Goal: Information Seeking & Learning: Learn about a topic

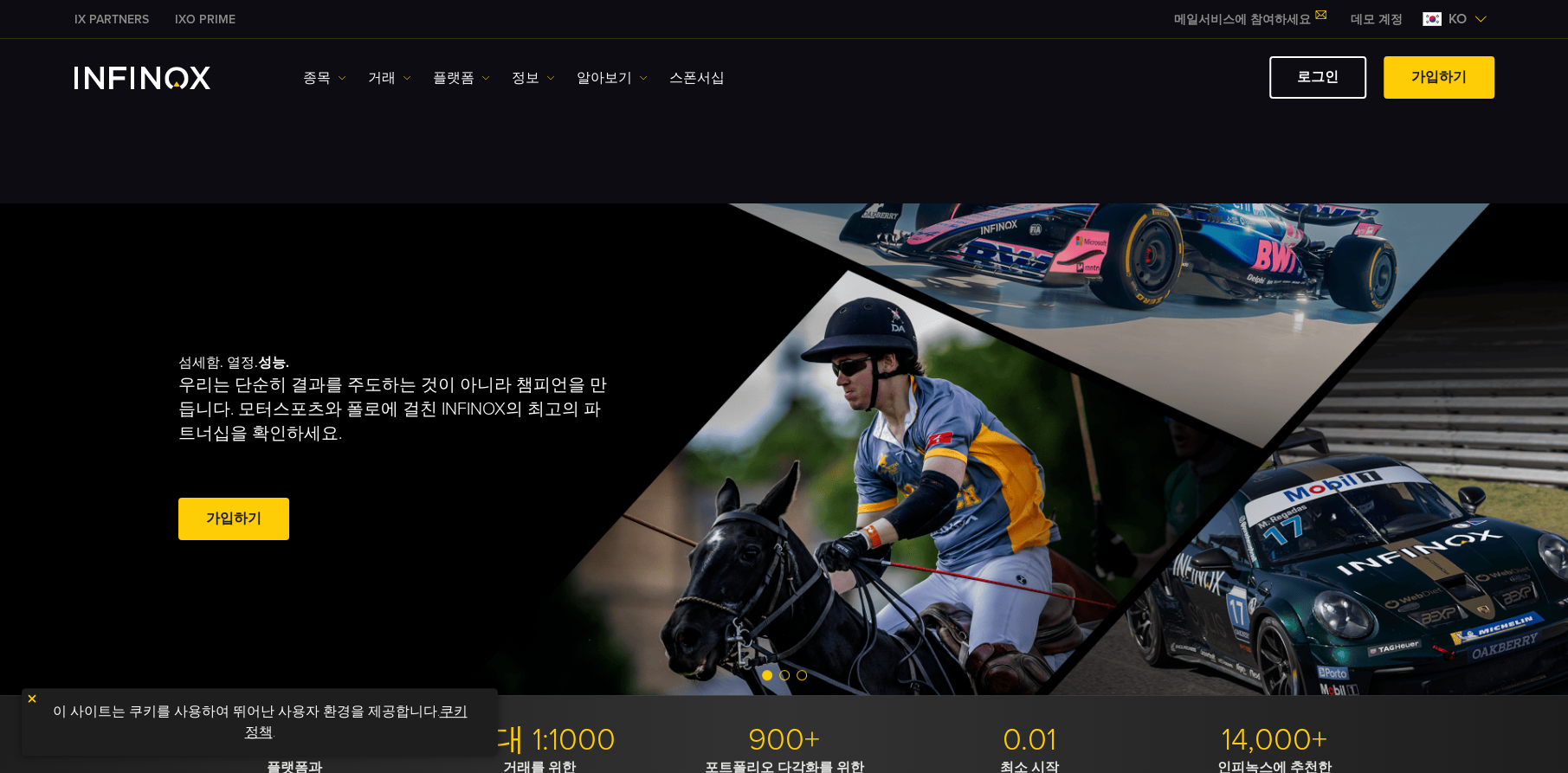
scroll to position [432, 0]
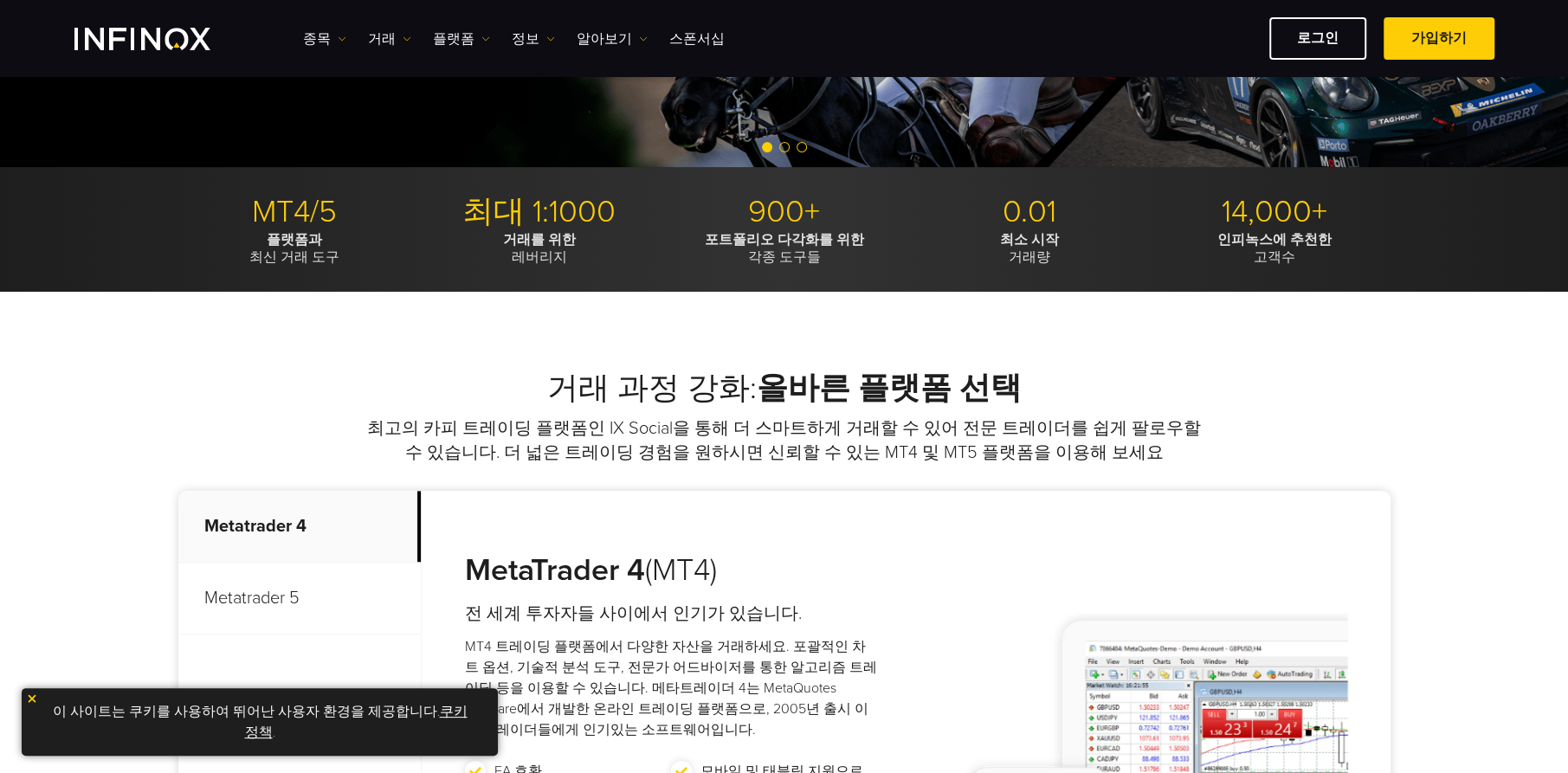
click at [796, 538] on div "MetaTrader 4 (MT4) 전 세계 투자자들 사이에서 인기가 있습니다. MT4 트레이딩 플랫폼에서 다양한 자산을 거래하세요. 포괄적인 …" at bounding box center [905, 738] width 968 height 496
click at [27, 702] on img at bounding box center [31, 698] width 12 height 12
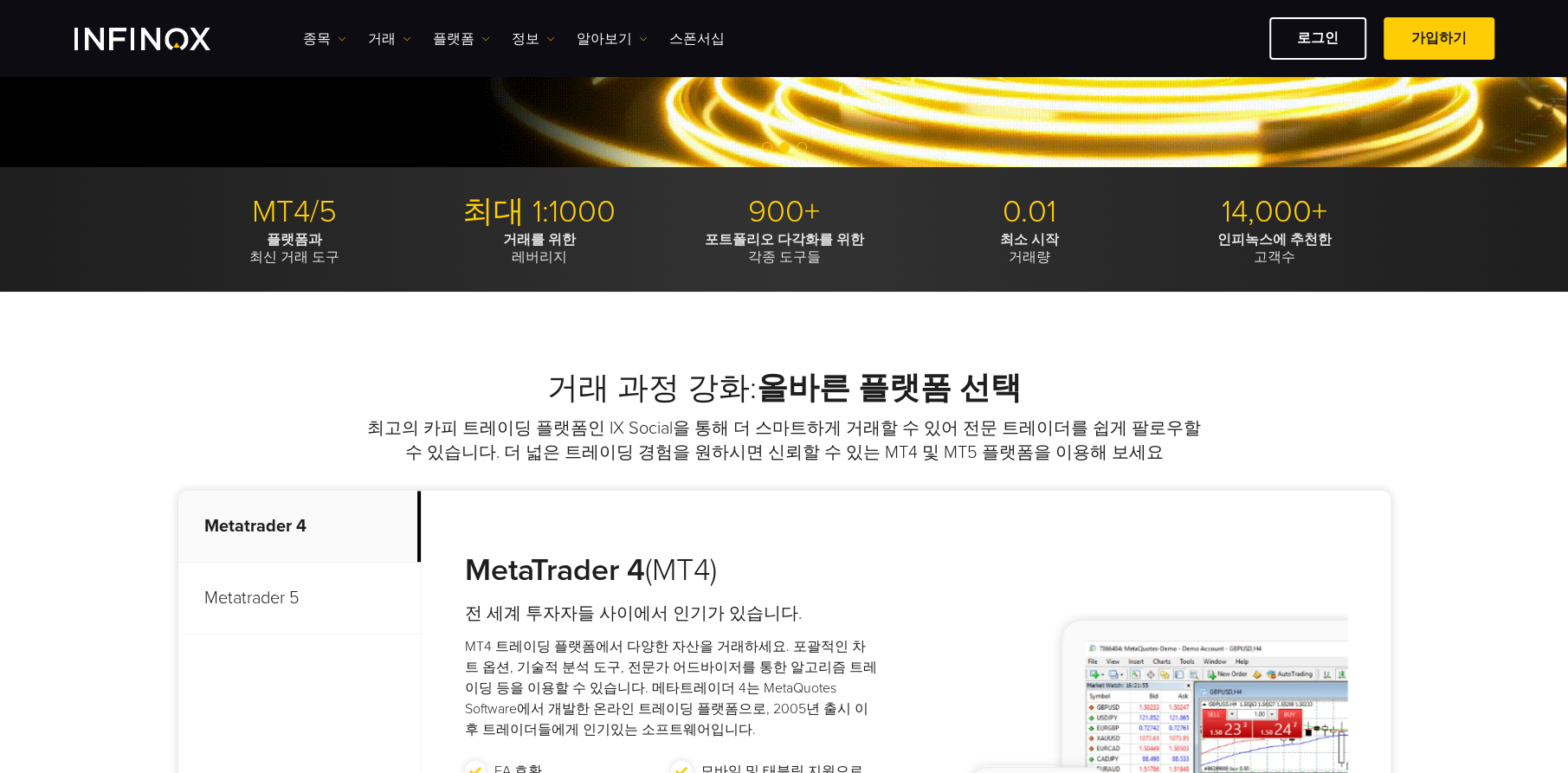
scroll to position [693, 0]
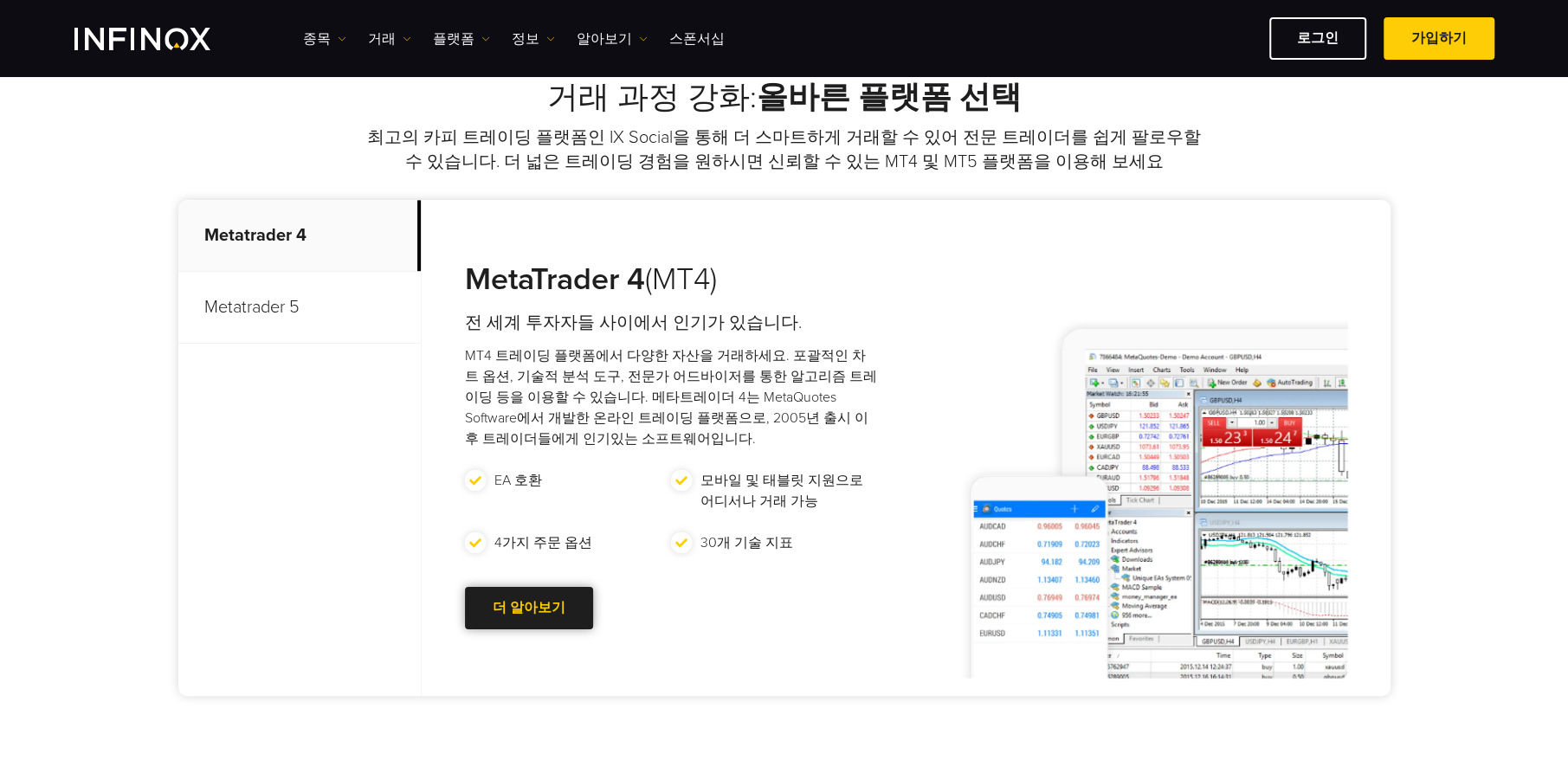
click at [529, 608] on div at bounding box center [529, 608] width 0 height 0
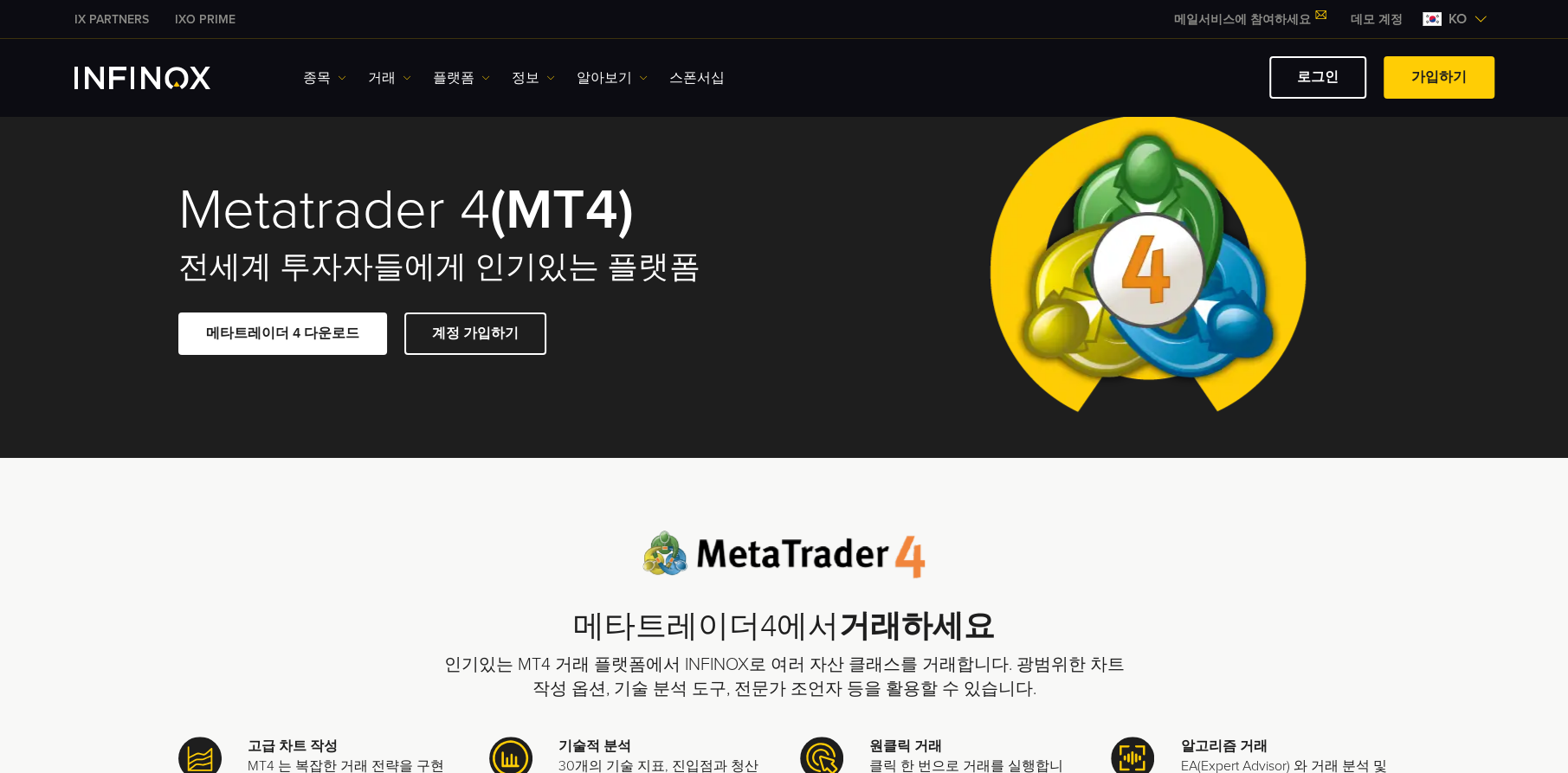
click at [1379, 21] on link "데모 계정" at bounding box center [1375, 19] width 78 height 18
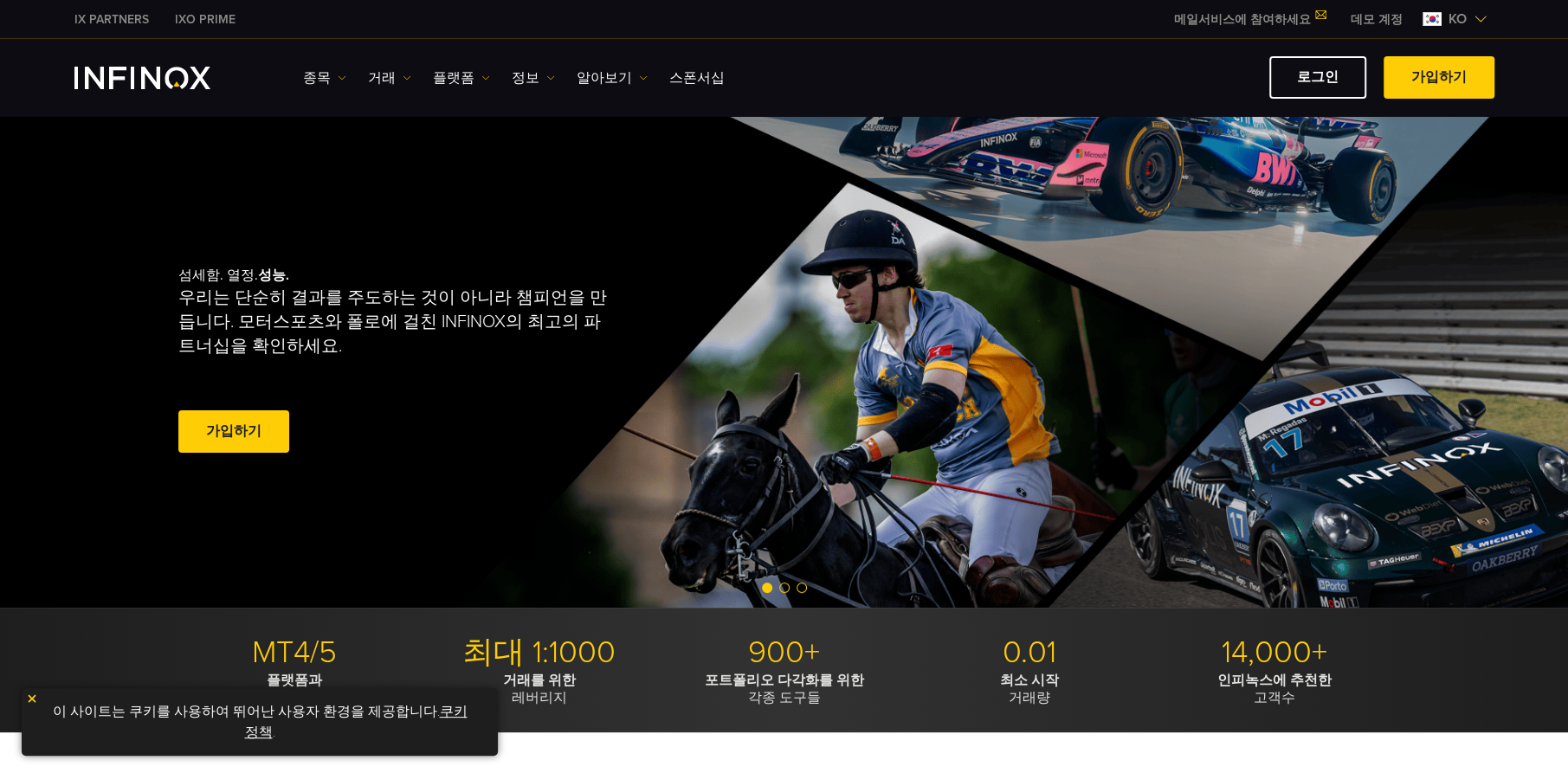
click at [35, 700] on img at bounding box center [31, 698] width 12 height 12
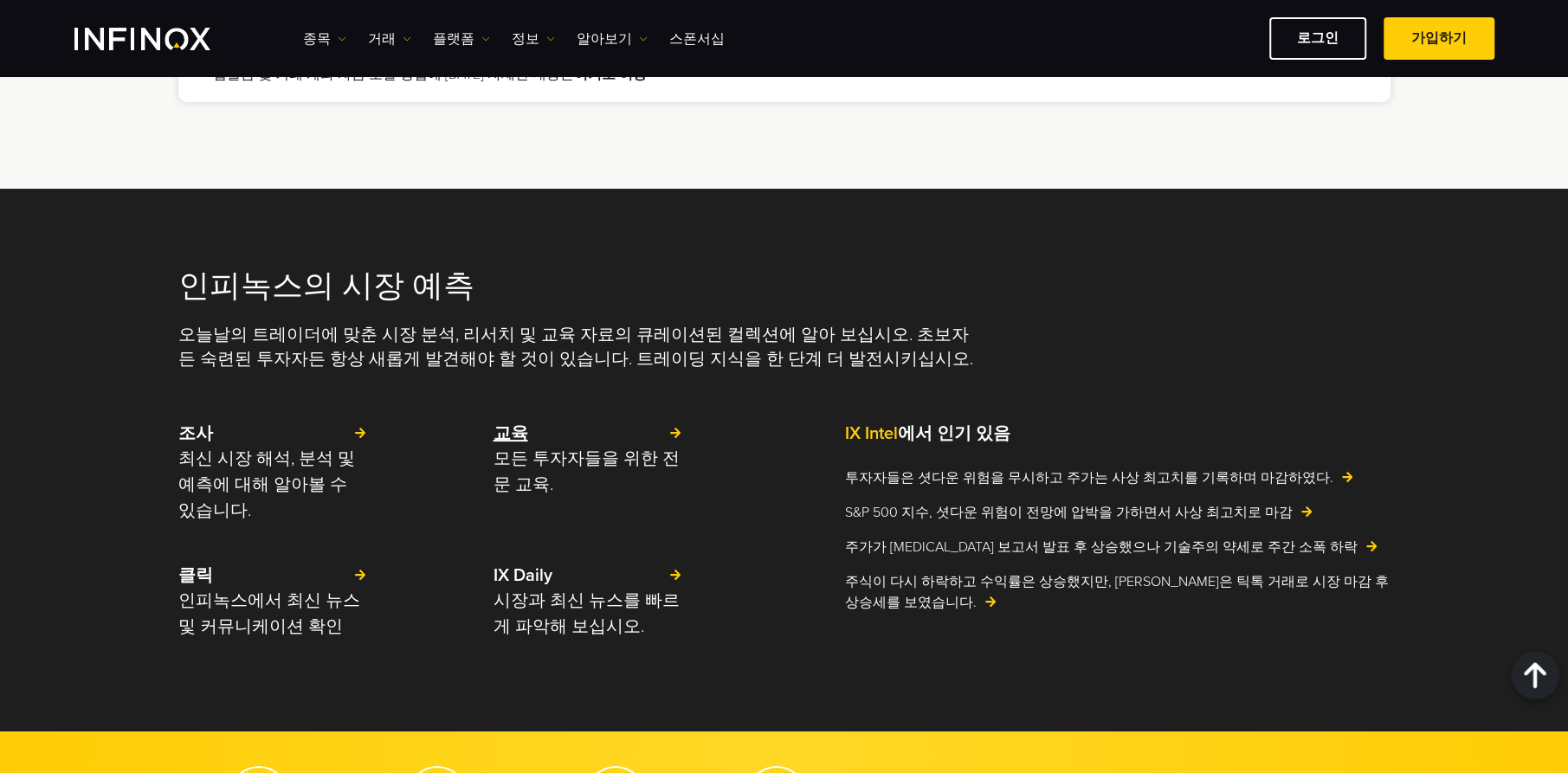
scroll to position [3375, 0]
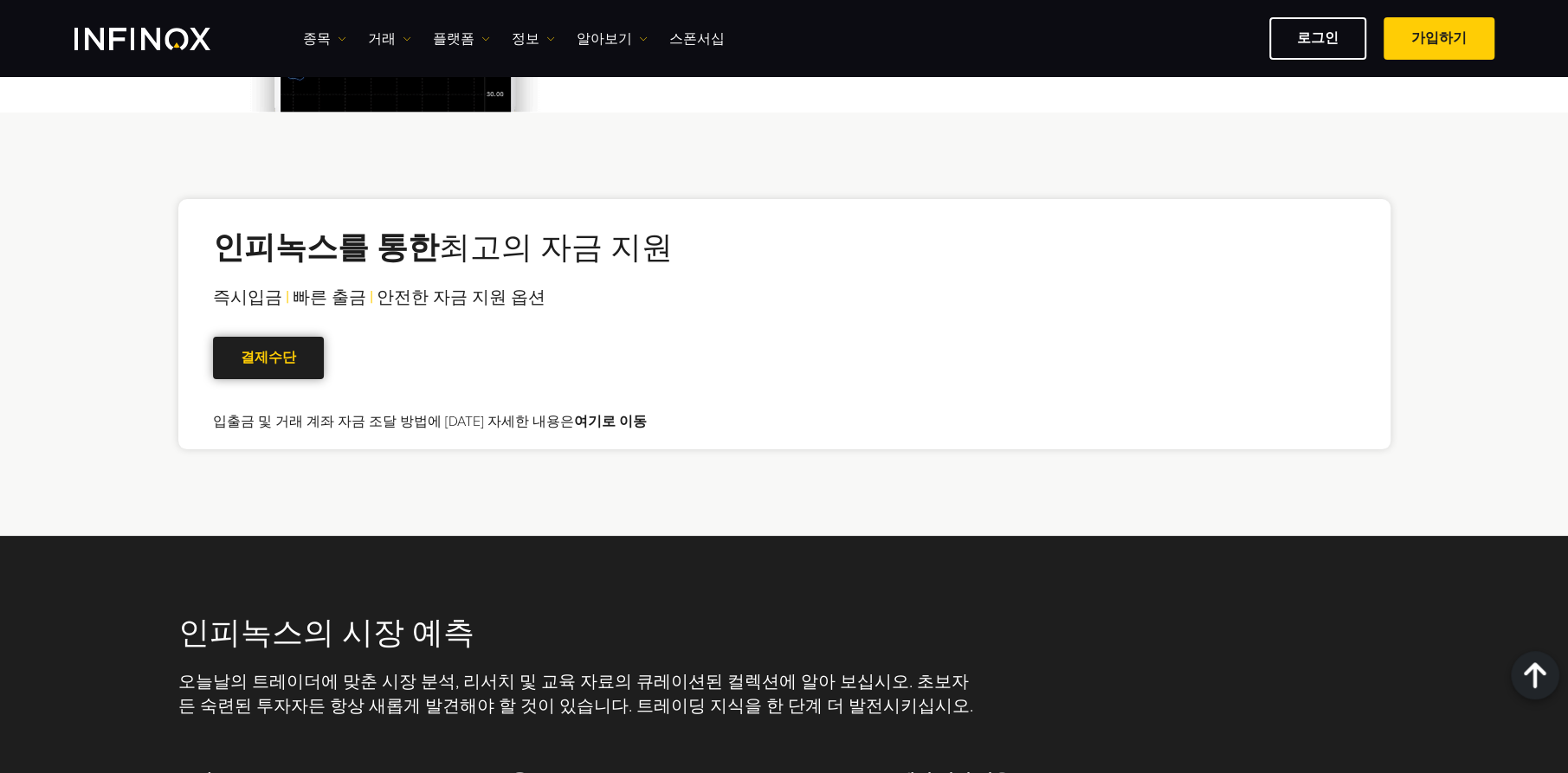
click at [280, 336] on link "결제수단" at bounding box center [267, 357] width 110 height 42
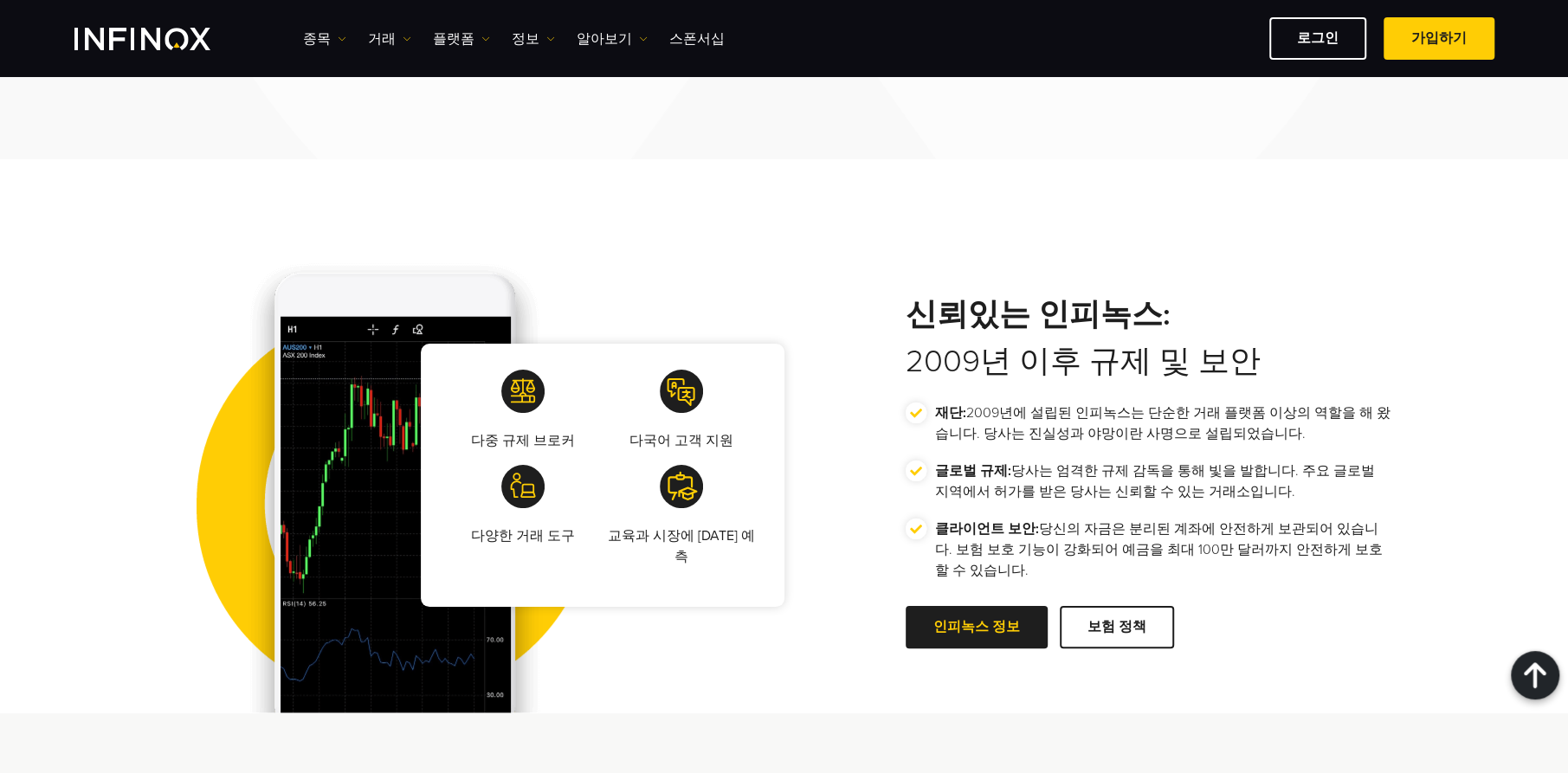
click at [698, 526] on p "교육과 시장에 대한 예측" at bounding box center [681, 547] width 152 height 42
click at [685, 465] on img at bounding box center [681, 486] width 43 height 43
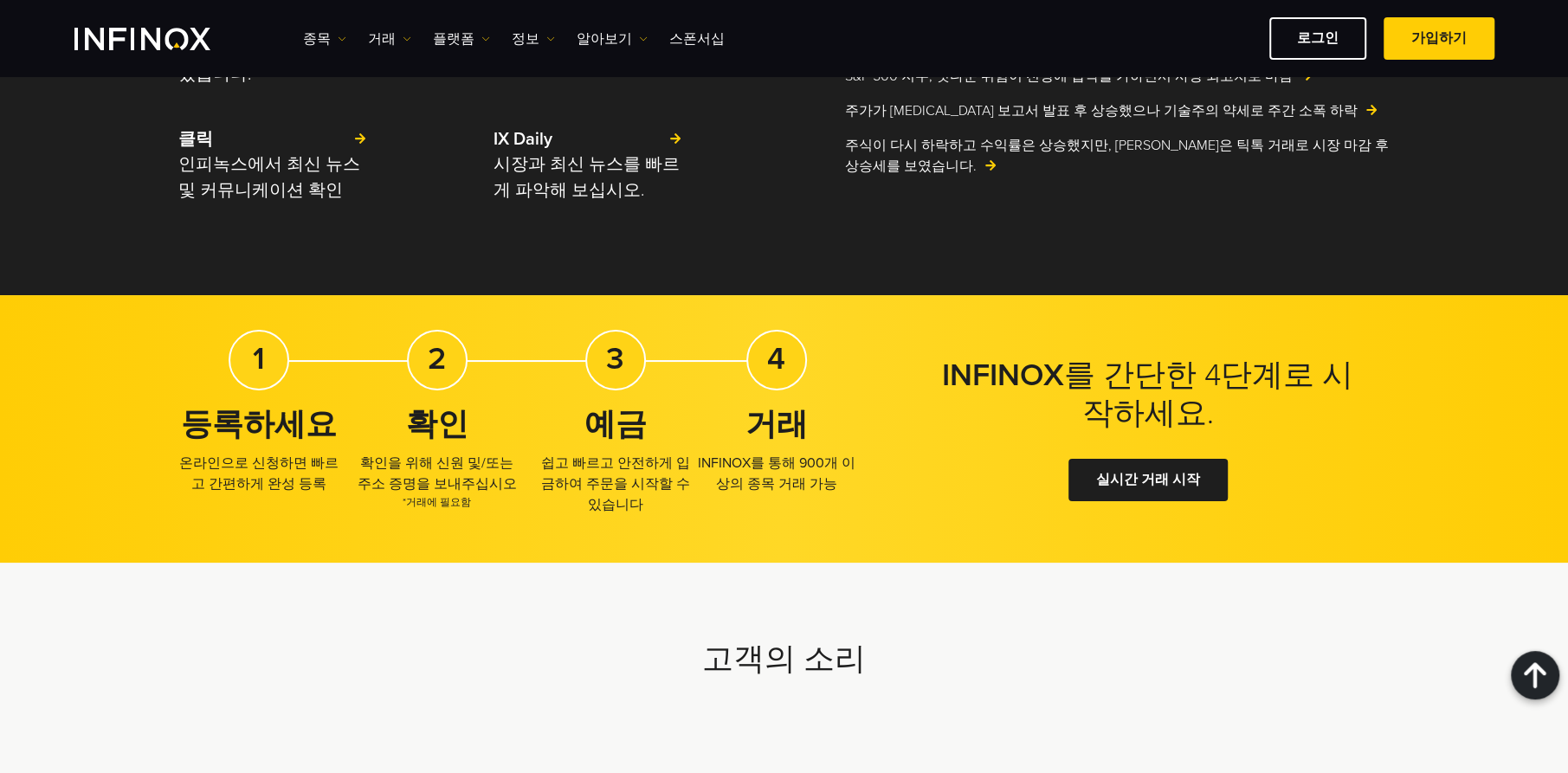
scroll to position [3739, 0]
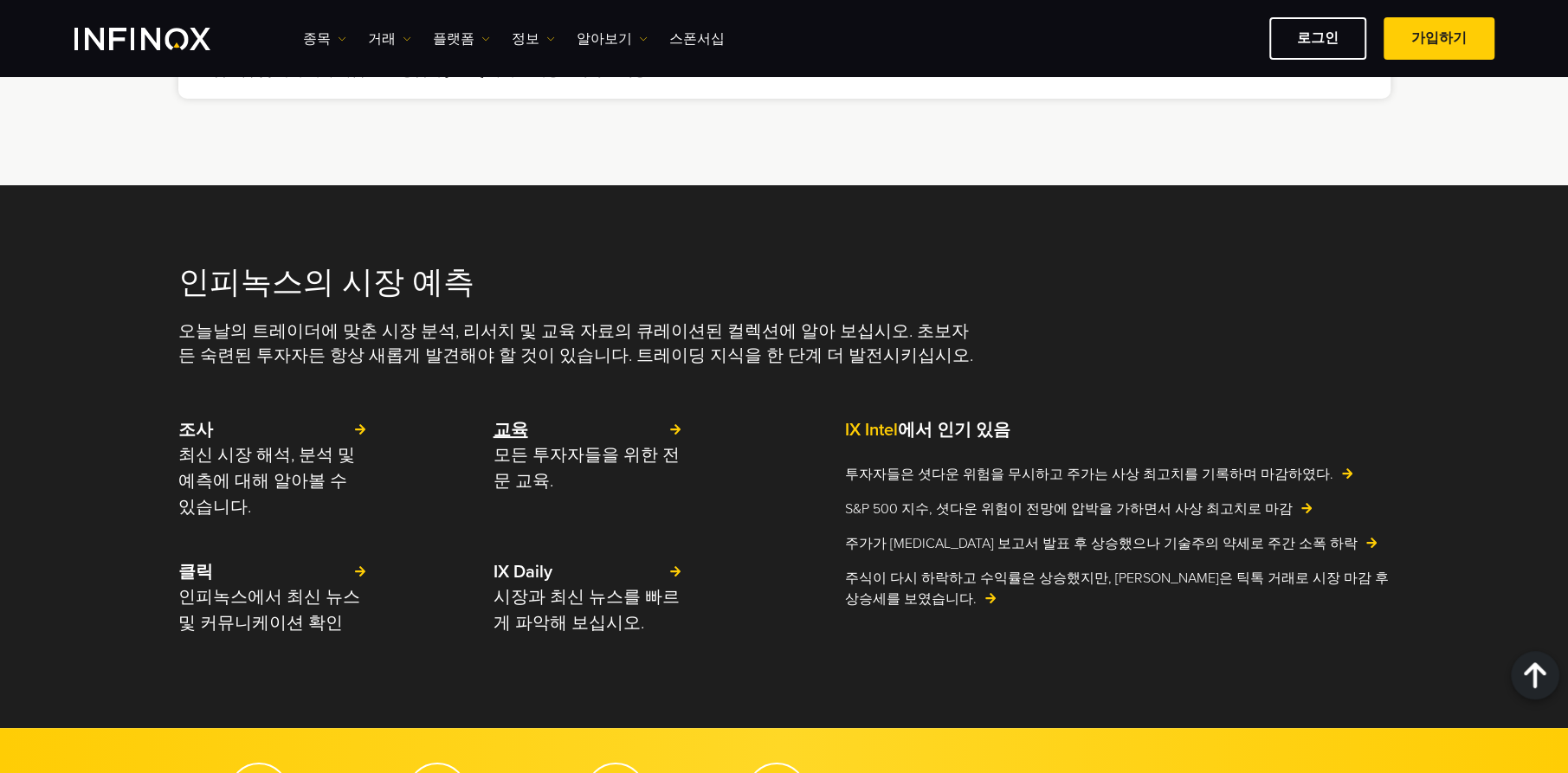
click at [676, 418] on p "교육" at bounding box center [589, 430] width 190 height 25
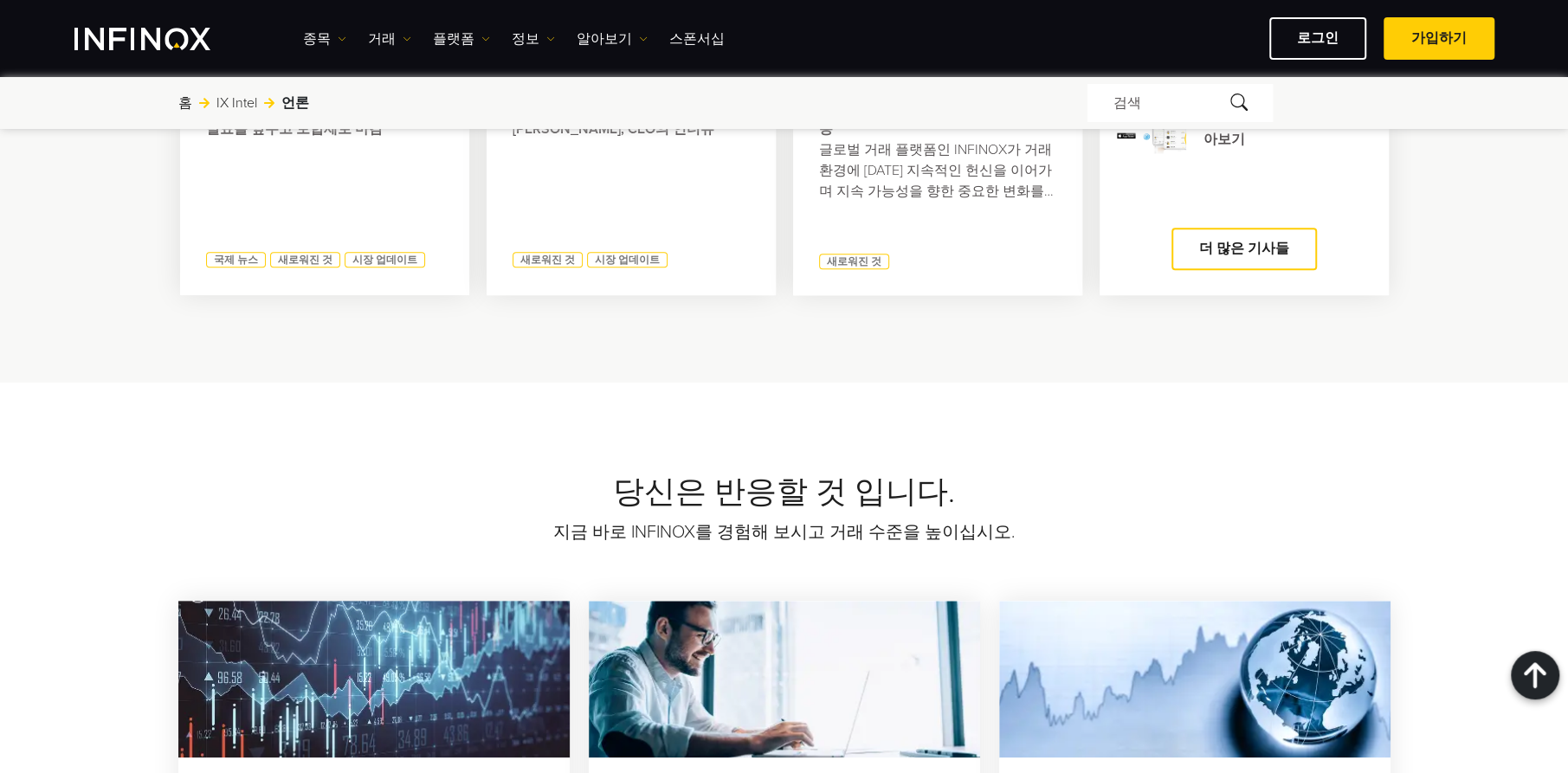
scroll to position [1471, 0]
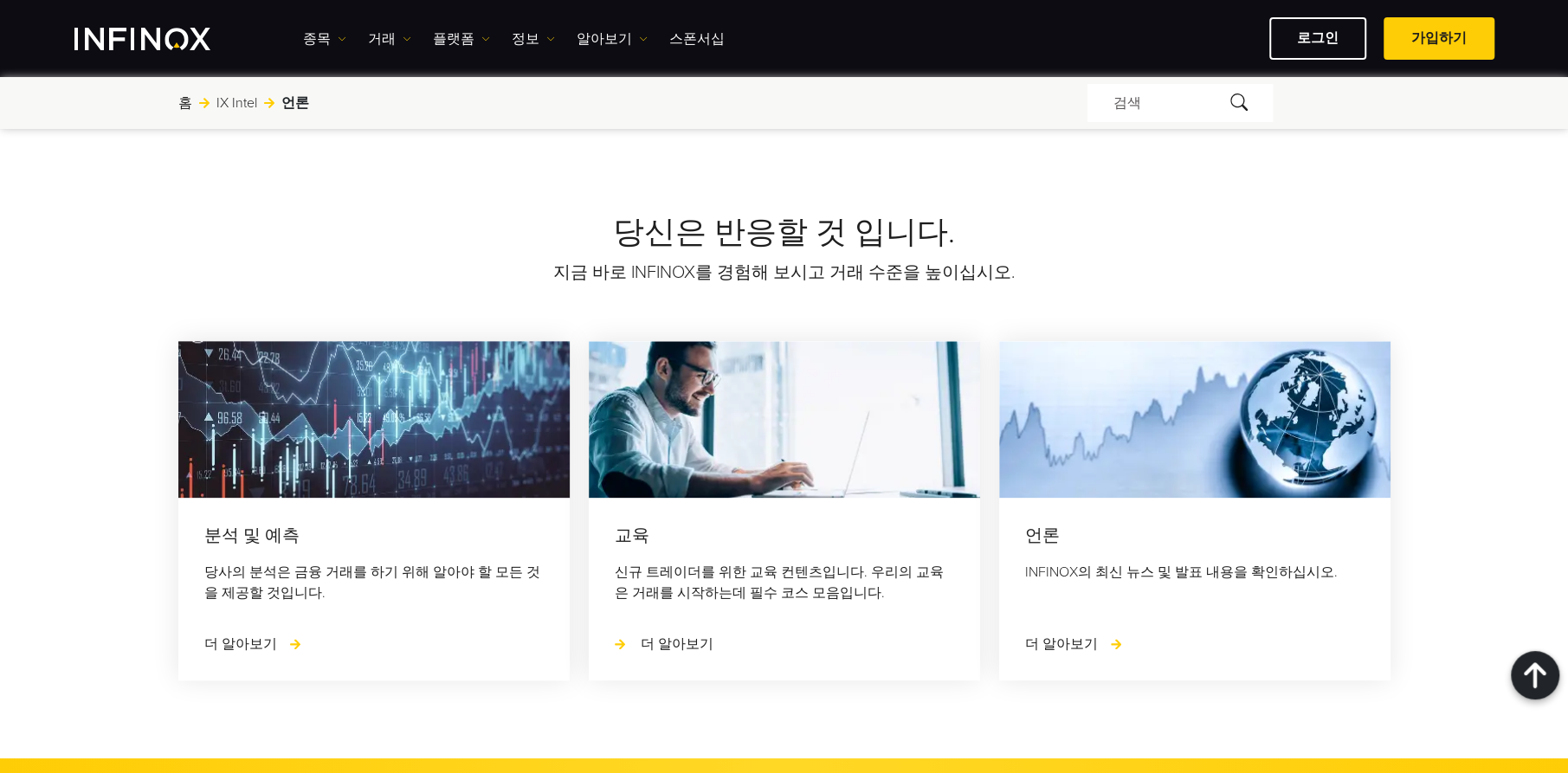
click at [674, 642] on span "더 알아보기" at bounding box center [677, 643] width 73 height 17
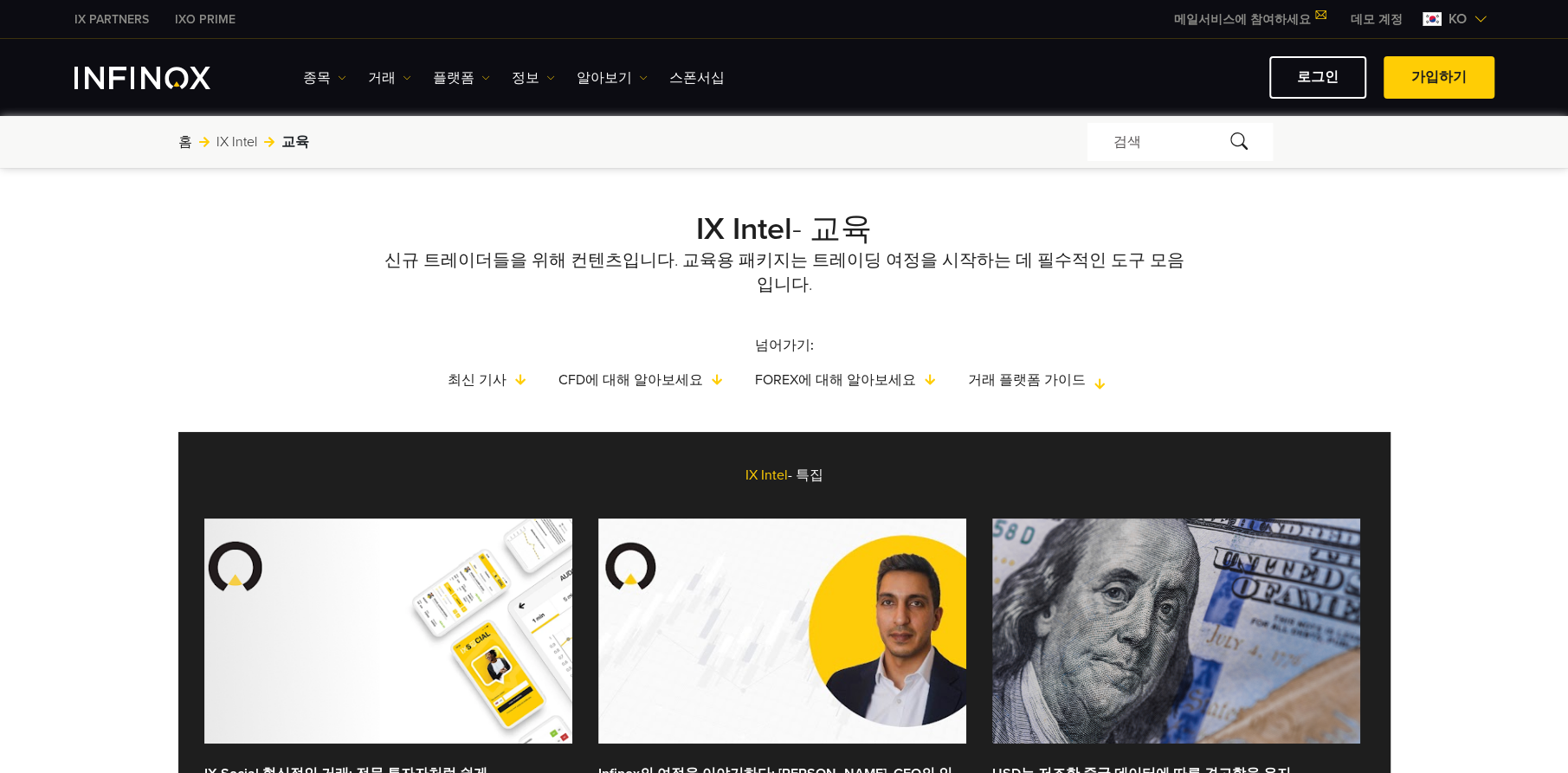
click at [1084, 370] on link "거래 플랫폼 가이드" at bounding box center [1043, 380] width 152 height 21
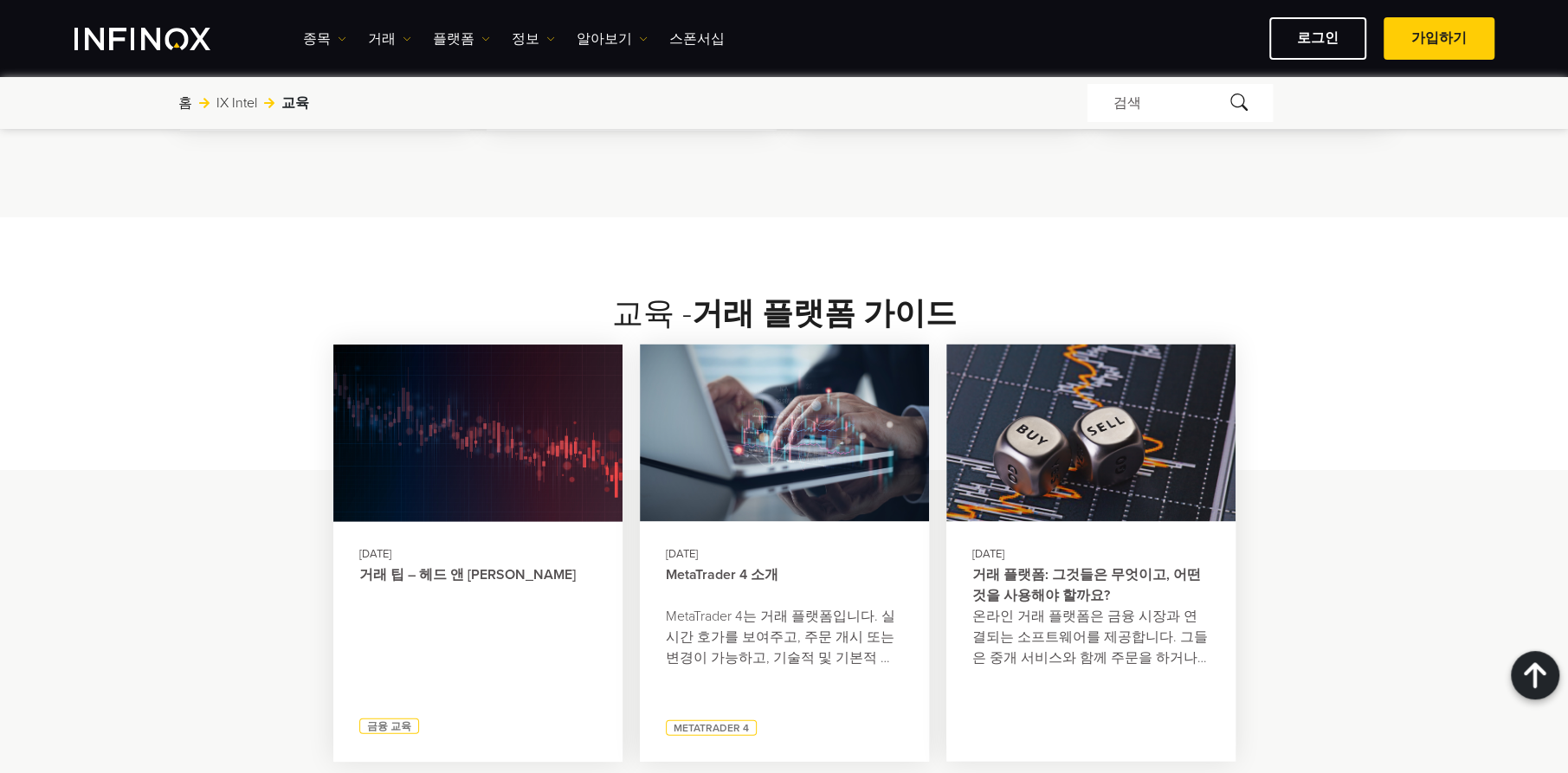
scroll to position [2838, 0]
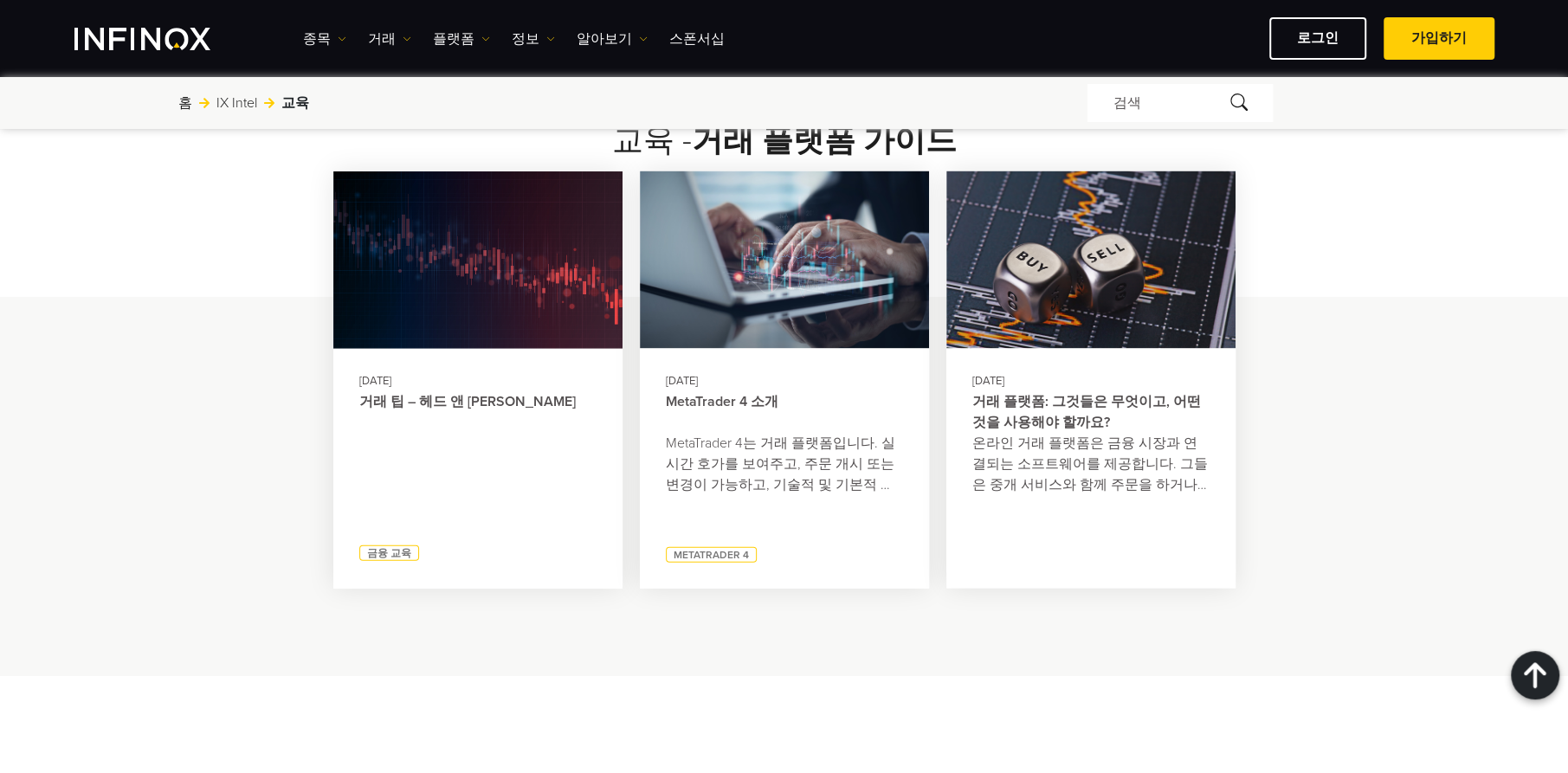
click at [1093, 434] on p "온라인 거래 플랫폼은 금융 시장과 연결되는 소프트웨어를 제공합니다. 그들은 중개 서비스와 함께 주문을 하거나 팔기 위해 사용됩니다." at bounding box center [1091, 465] width 237 height 62
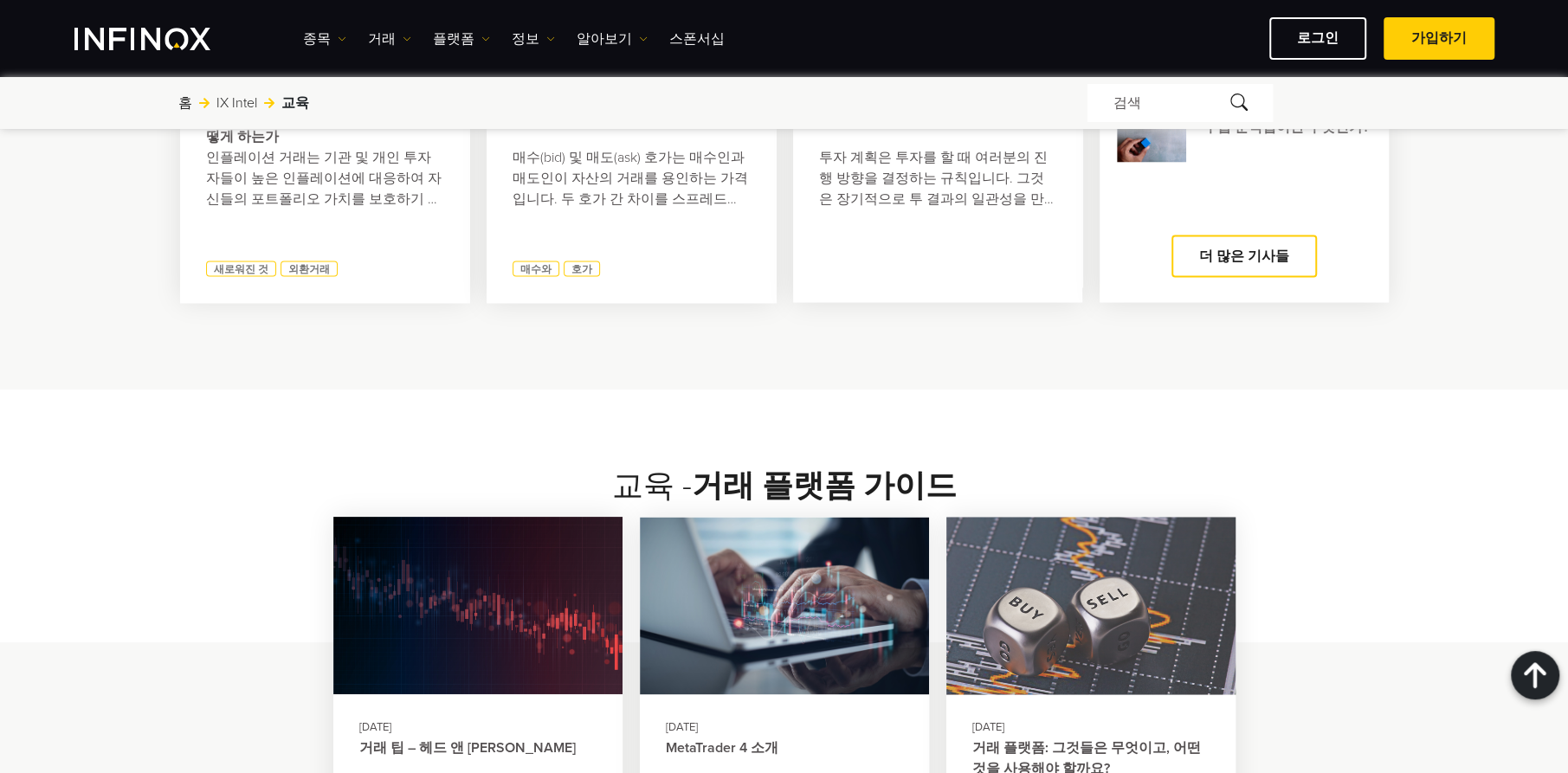
click at [1047, 552] on img at bounding box center [1091, 606] width 318 height 195
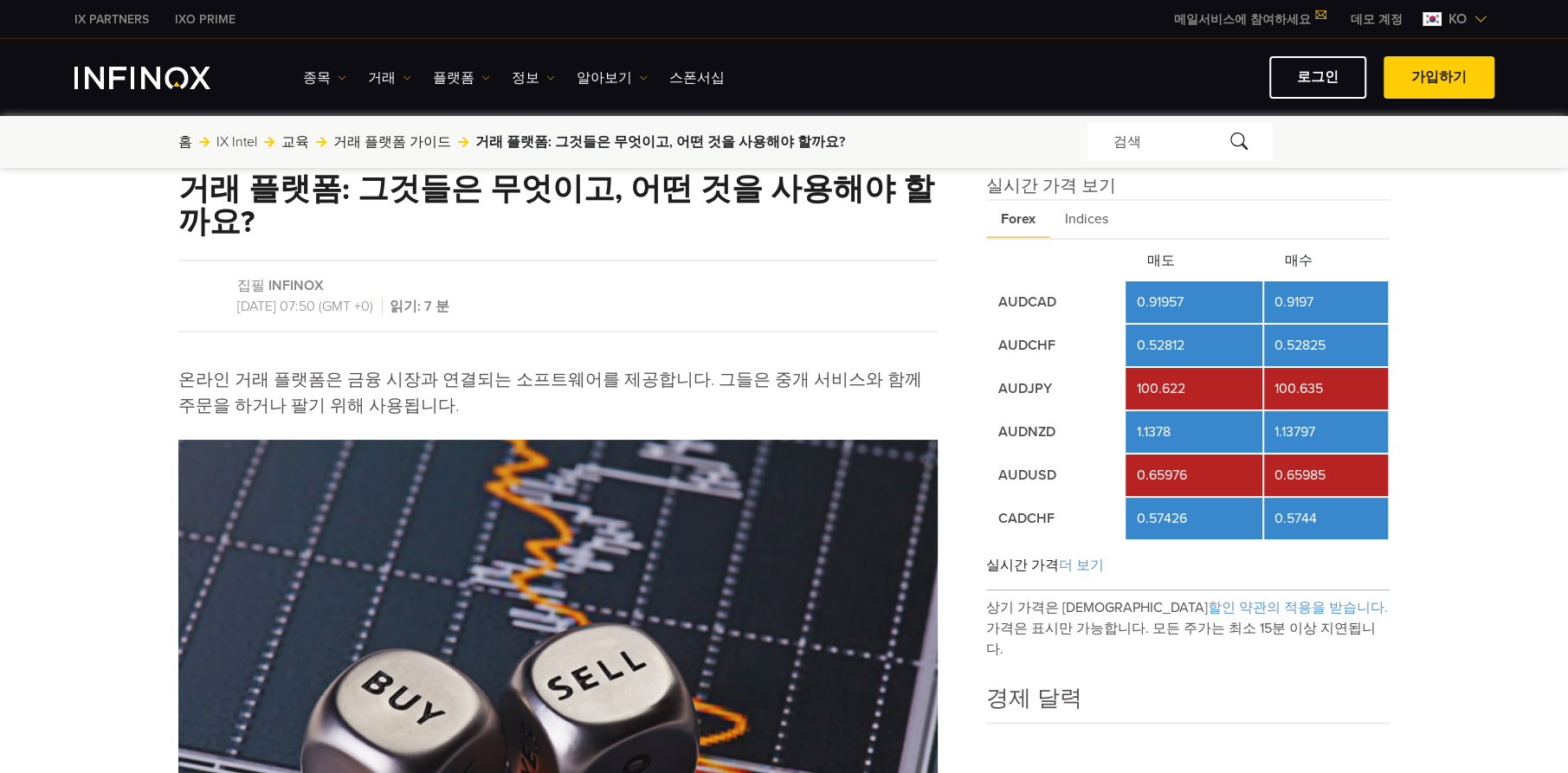
click at [1081, 224] on span "Indices" at bounding box center [1086, 219] width 73 height 37
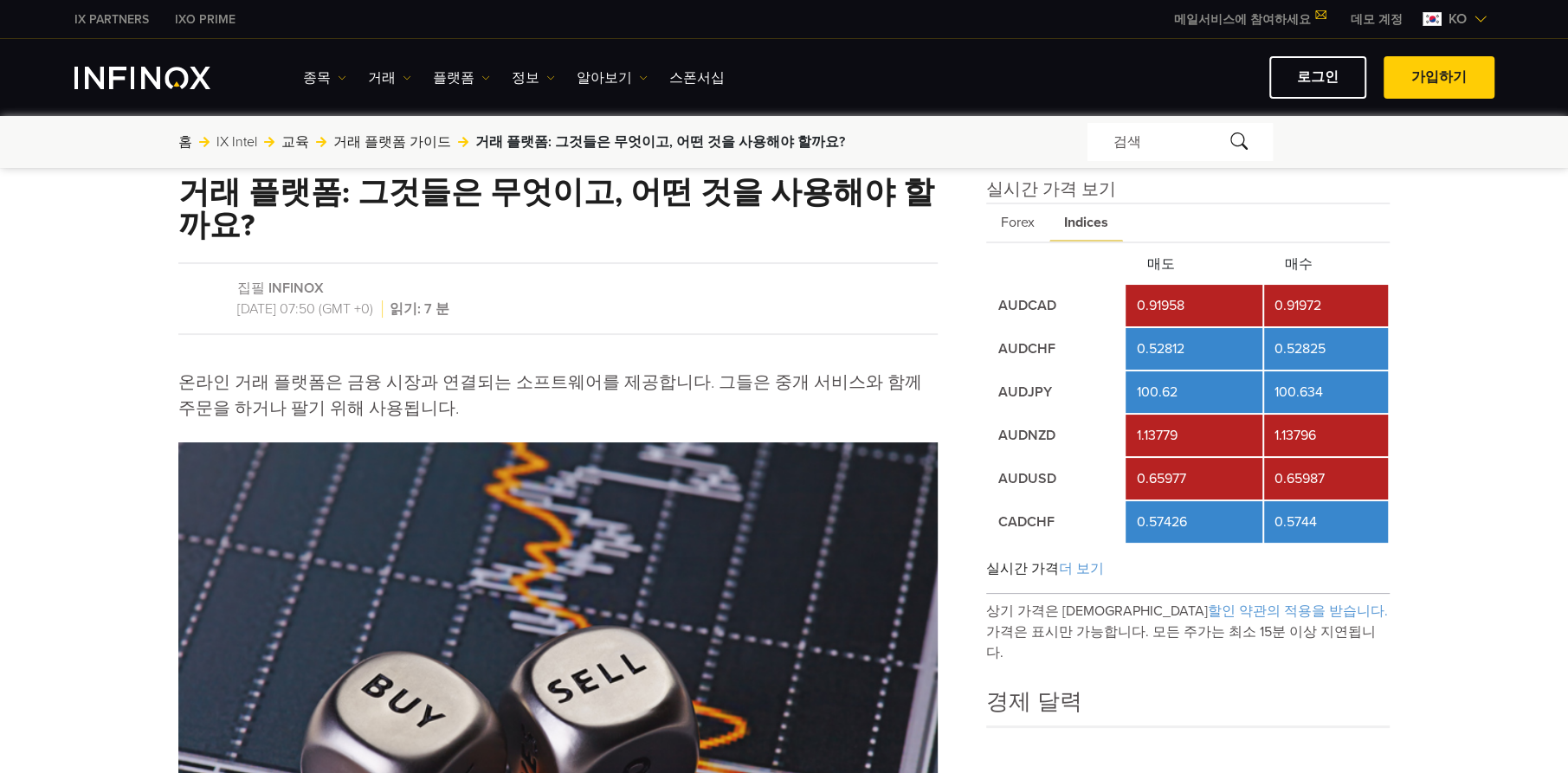
click at [1018, 219] on span "Forex" at bounding box center [1017, 223] width 63 height 37
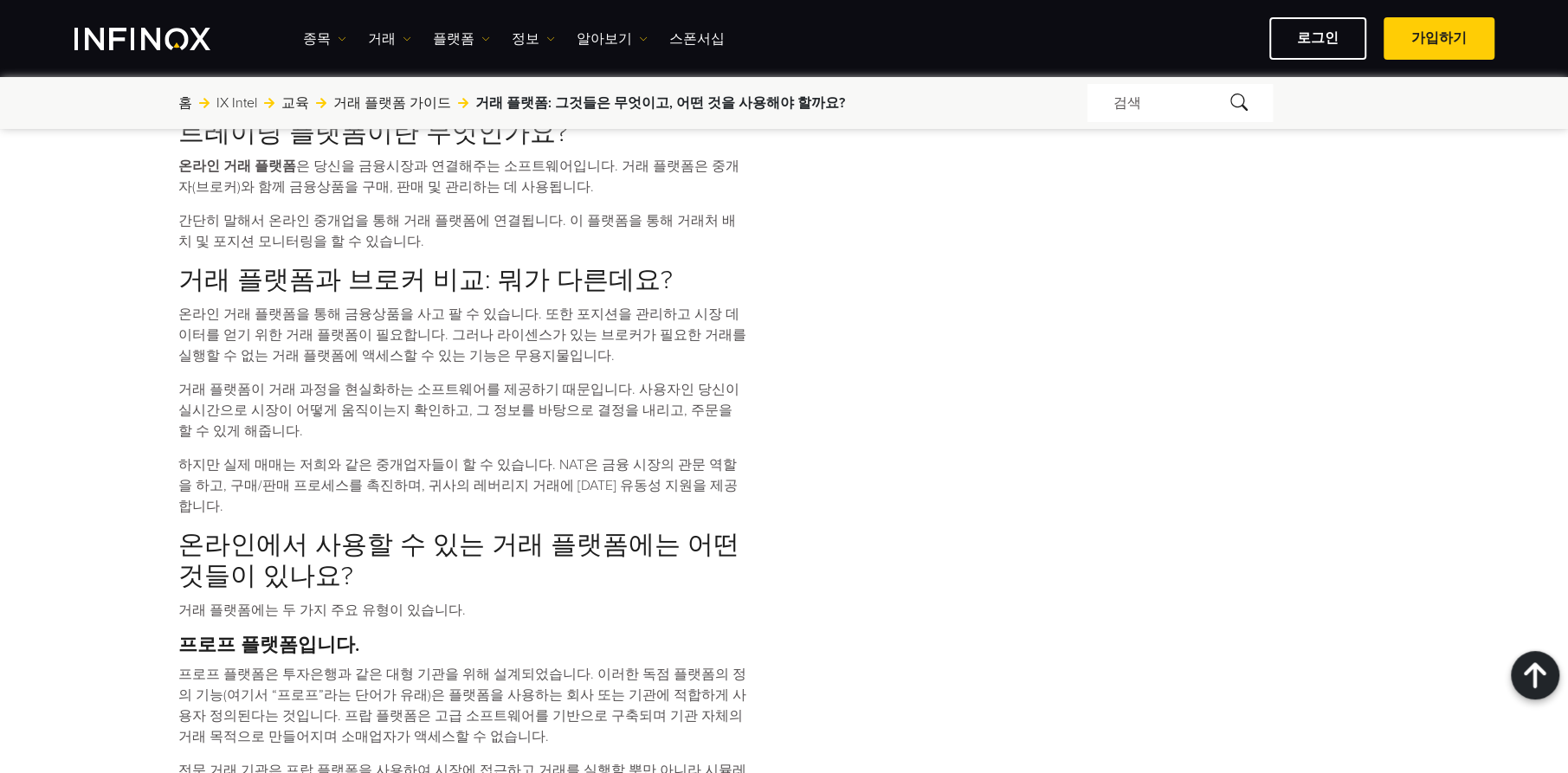
scroll to position [1384, 0]
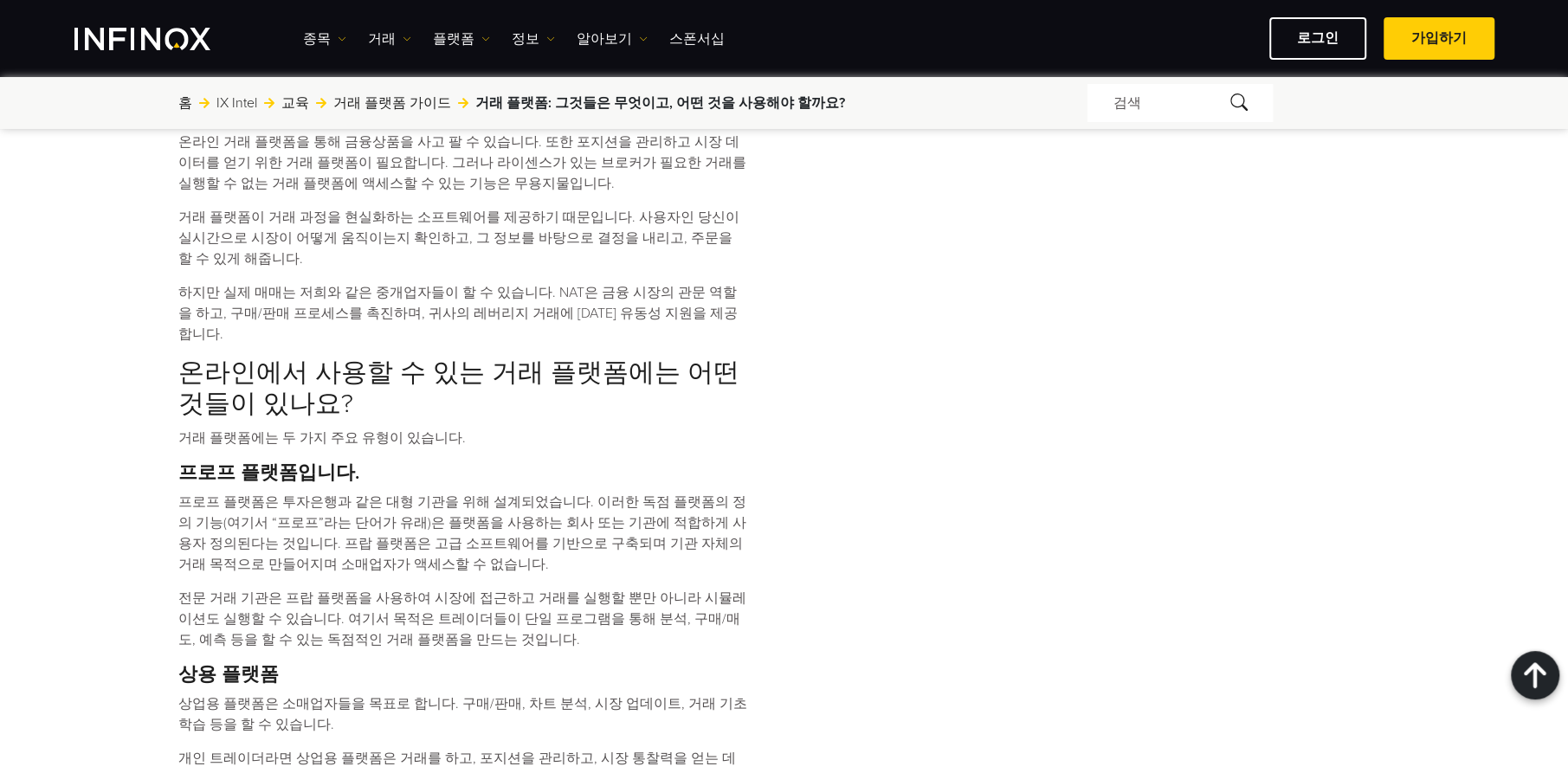
click at [218, 492] on p "프로프 플랫폼은 투자은행과 같은 대형 기관을 위해 설계되었습니다. 이러한 독점 플랫폼의 정의 기능(여기서 “프로프”라는 단어가 유래)은 플랫폼…" at bounding box center [463, 533] width 570 height 83
drag, startPoint x: 589, startPoint y: 434, endPoint x: 692, endPoint y: 440, distance: 103.2
click at [692, 492] on p "프로프 플랫폼은 투자은행과 같은 대형 기관을 위해 설계되었습니다. 이러한 독점 플랫폼의 정의 기능(여기서 “프로프”라는 단어가 유래)은 플랫폼…" at bounding box center [463, 533] width 570 height 83
click at [382, 492] on p "프로프 플랫폼은 투자은행과 같은 대형 기관을 위해 설계되었습니다. 이러한 독점 플랫폼의 정의 기능(여기서 “프로프”라는 단어가 유래)은 플랫폼…" at bounding box center [463, 533] width 570 height 83
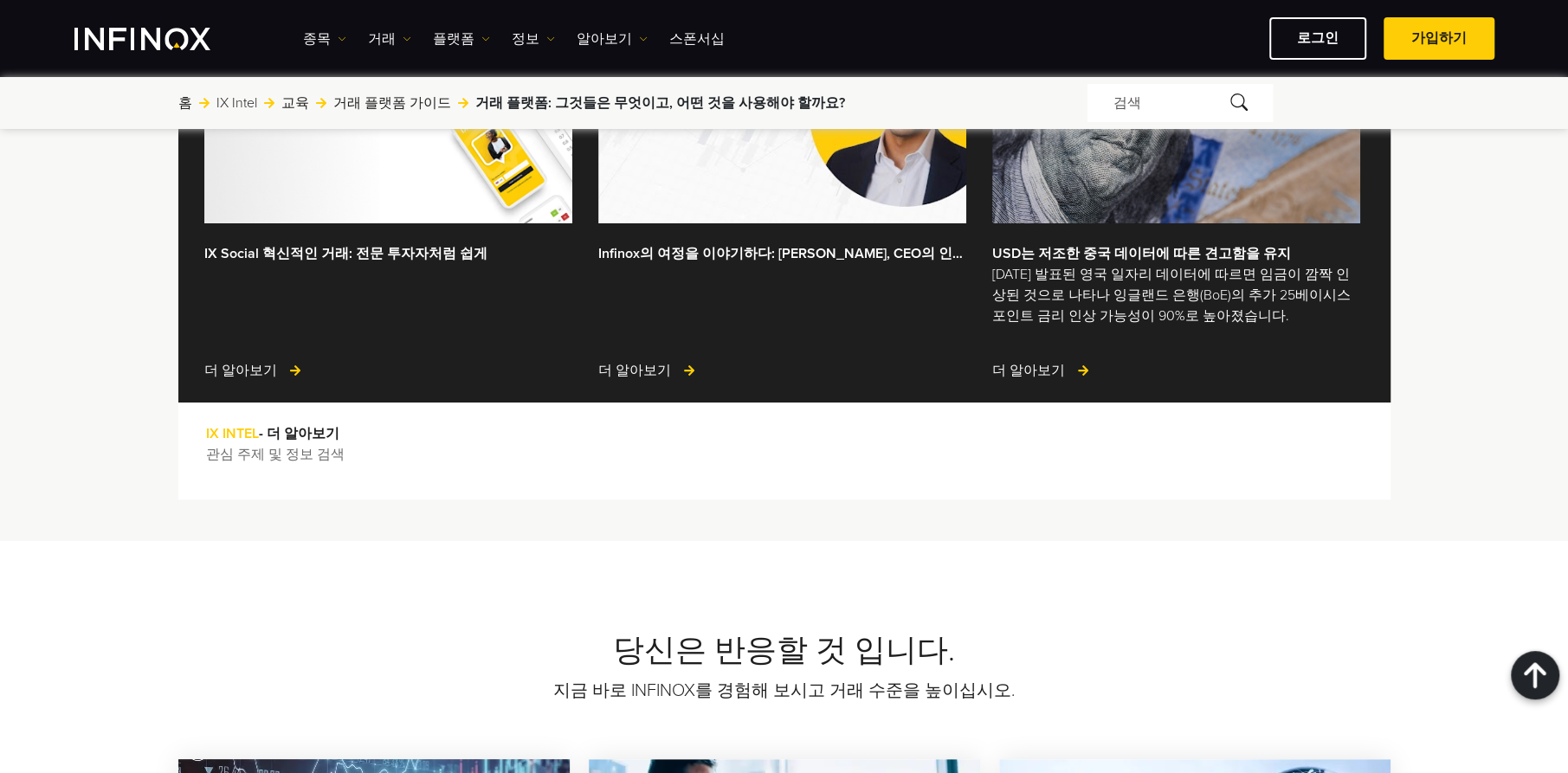
scroll to position [5452, 0]
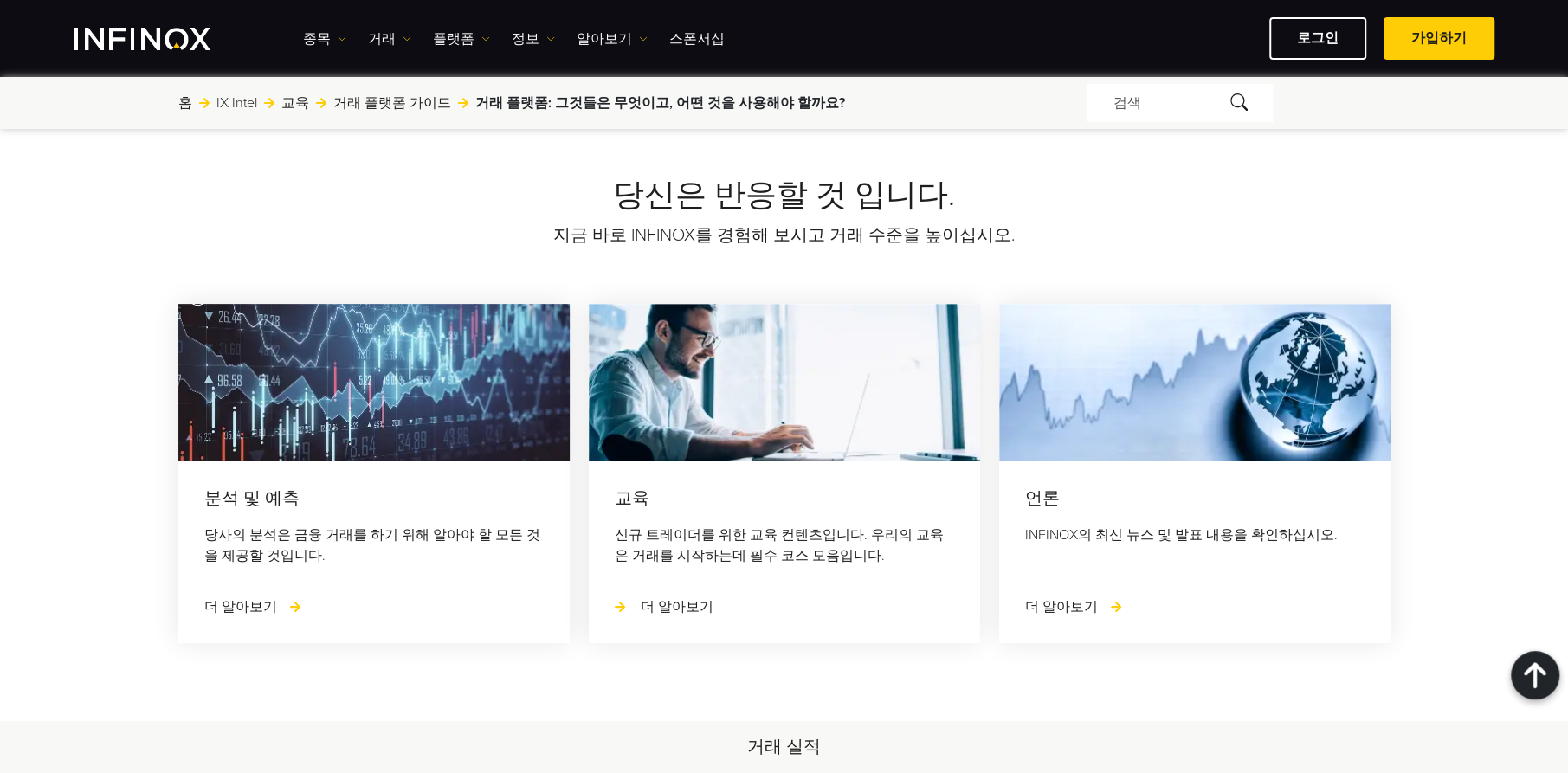
click at [653, 598] on span "더 알아보기" at bounding box center [677, 606] width 73 height 17
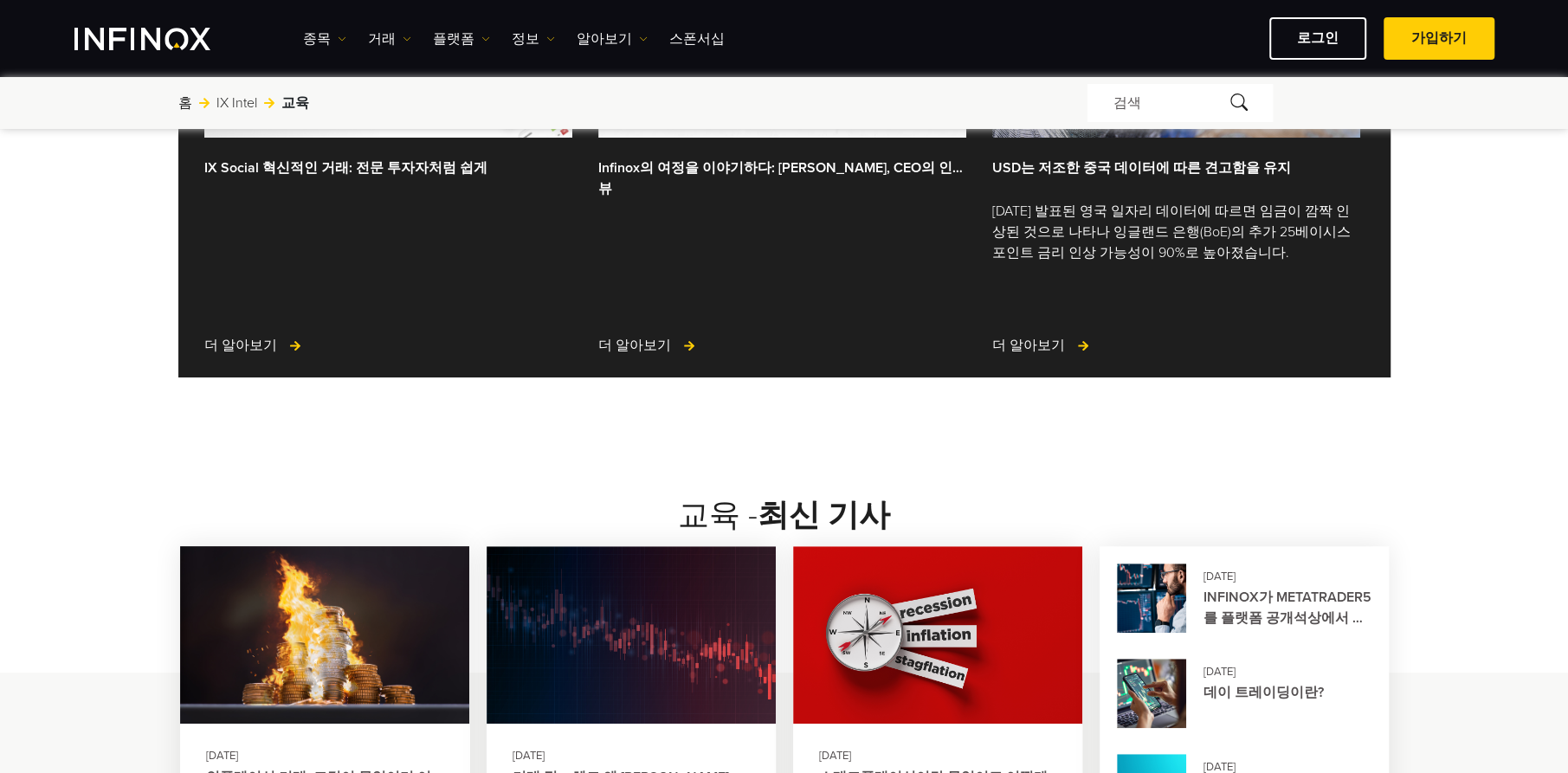
scroll to position [951, 0]
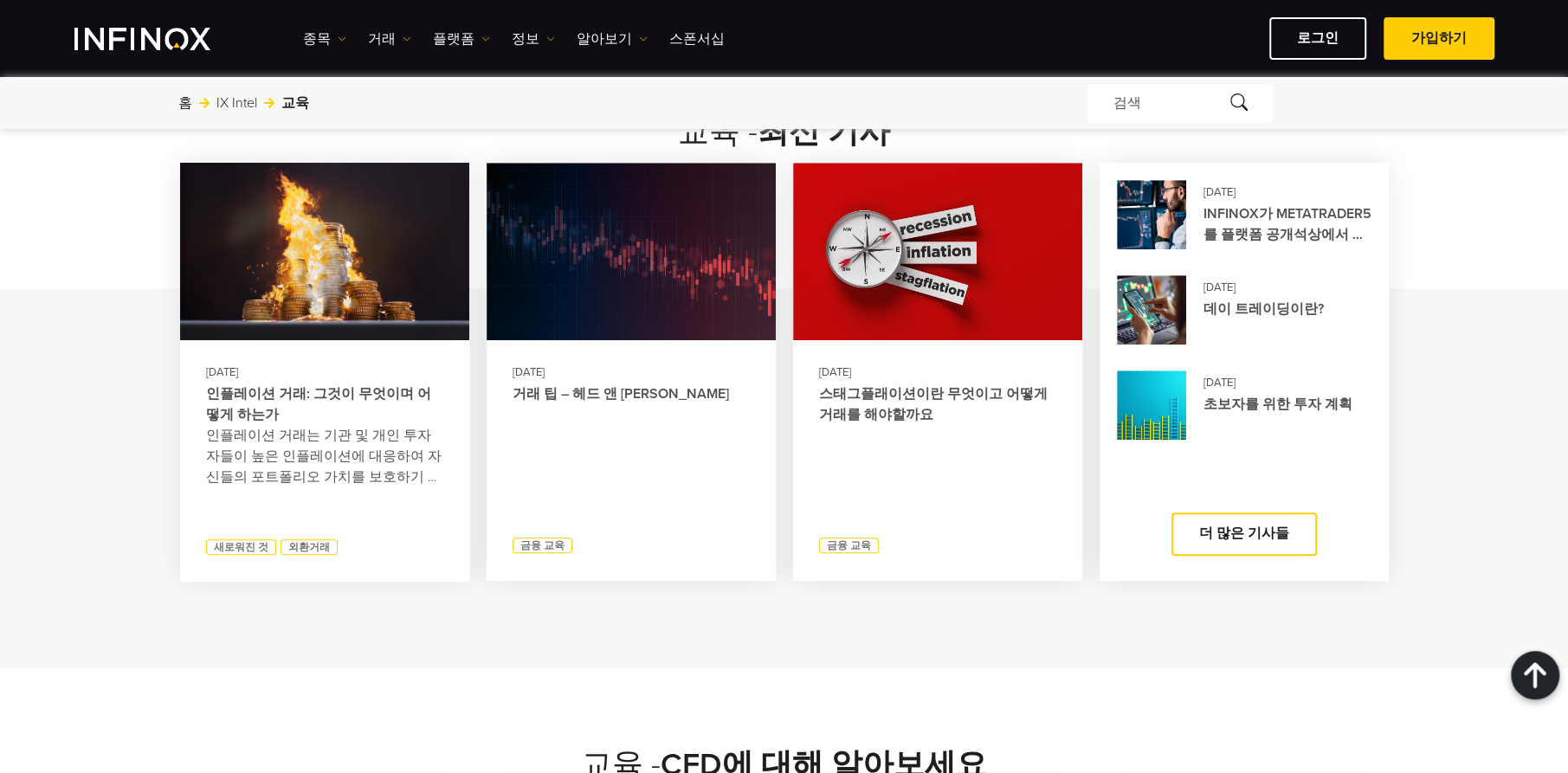
click at [933, 383] on link "스태그플래이션이란 무엇이고 어떻게 거래를 해야할까요" at bounding box center [937, 404] width 237 height 42
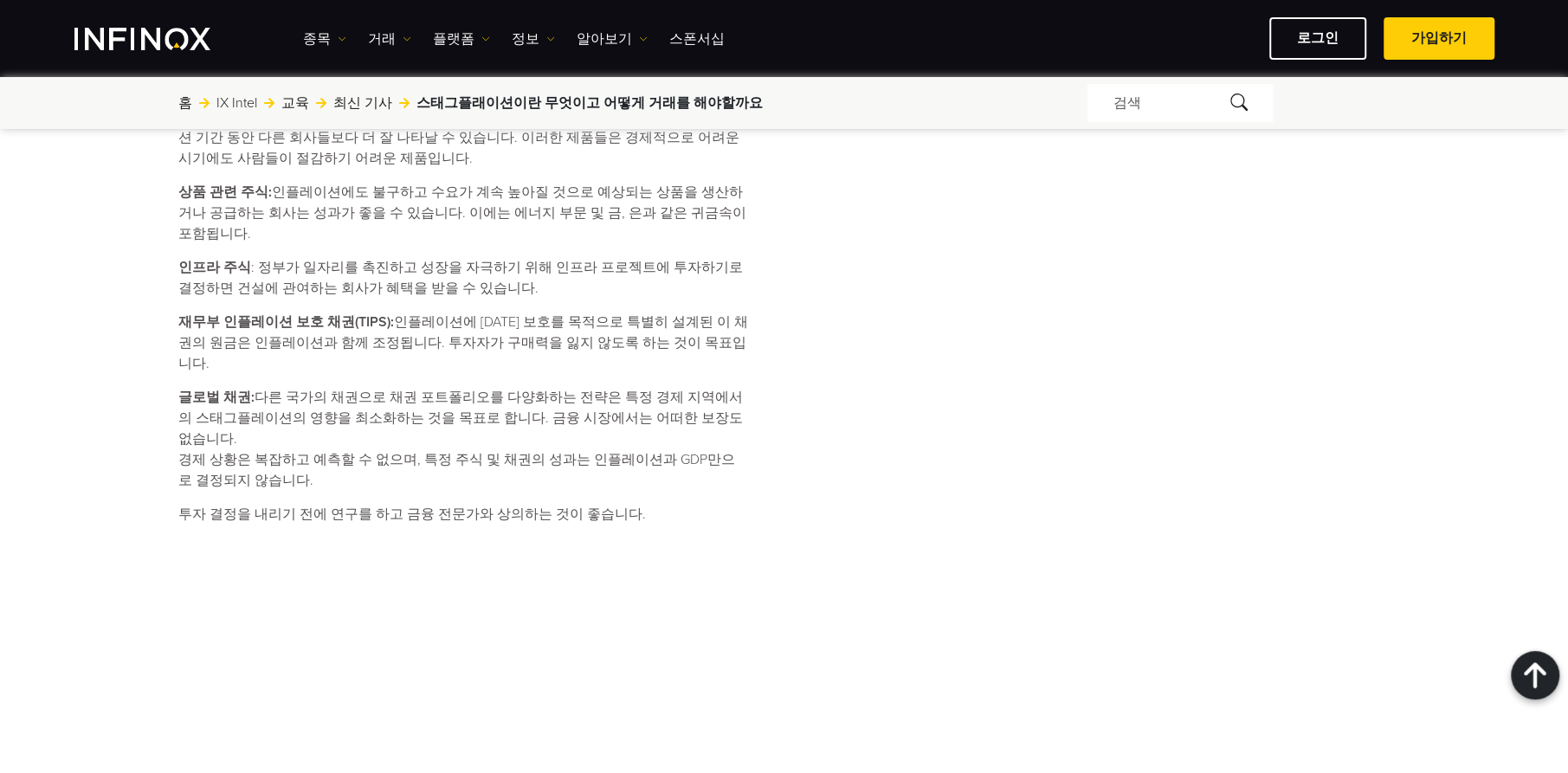
scroll to position [2077, 0]
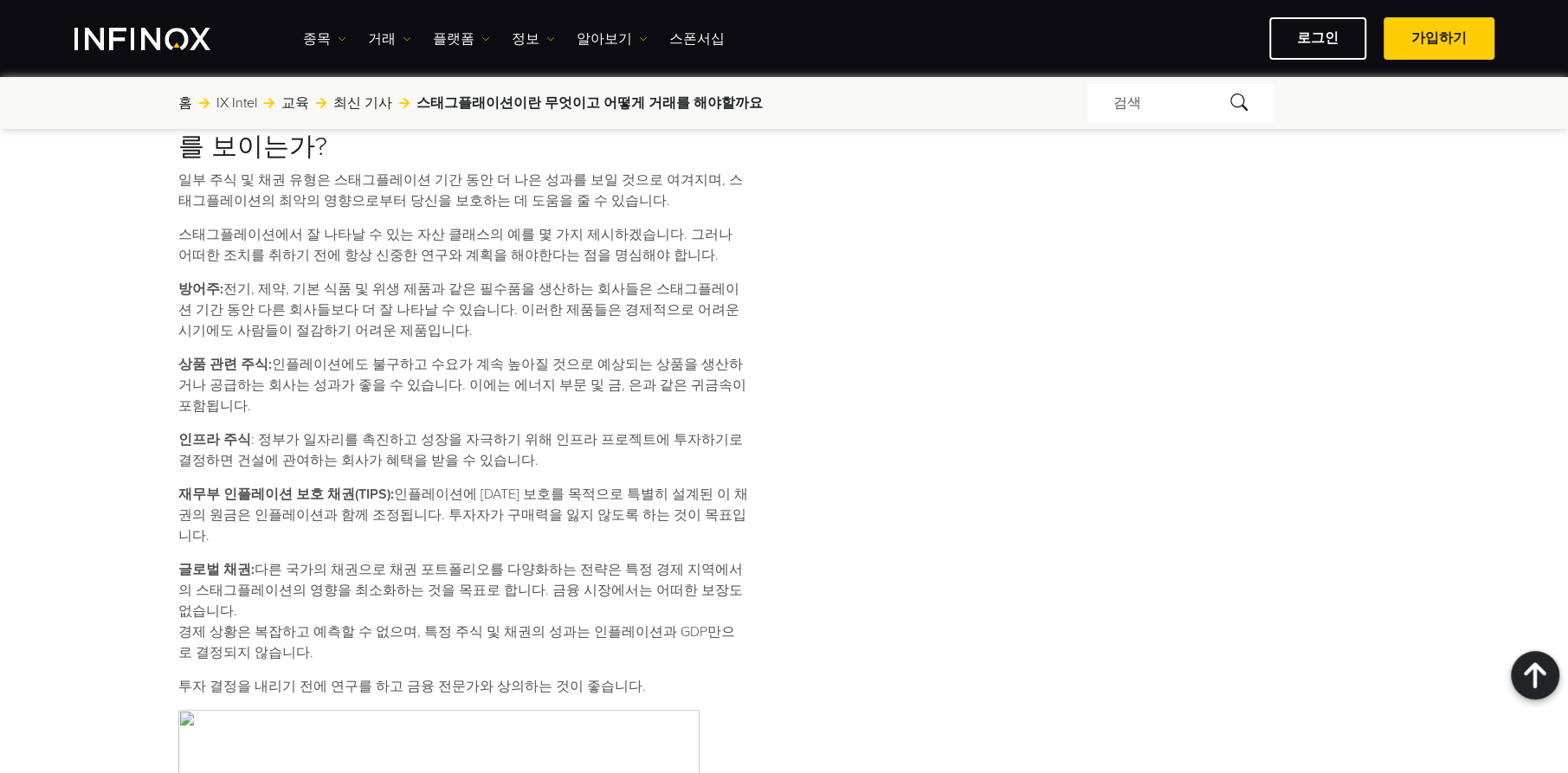
click at [191, 43] on img "INFINOX Logo" at bounding box center [142, 38] width 136 height 23
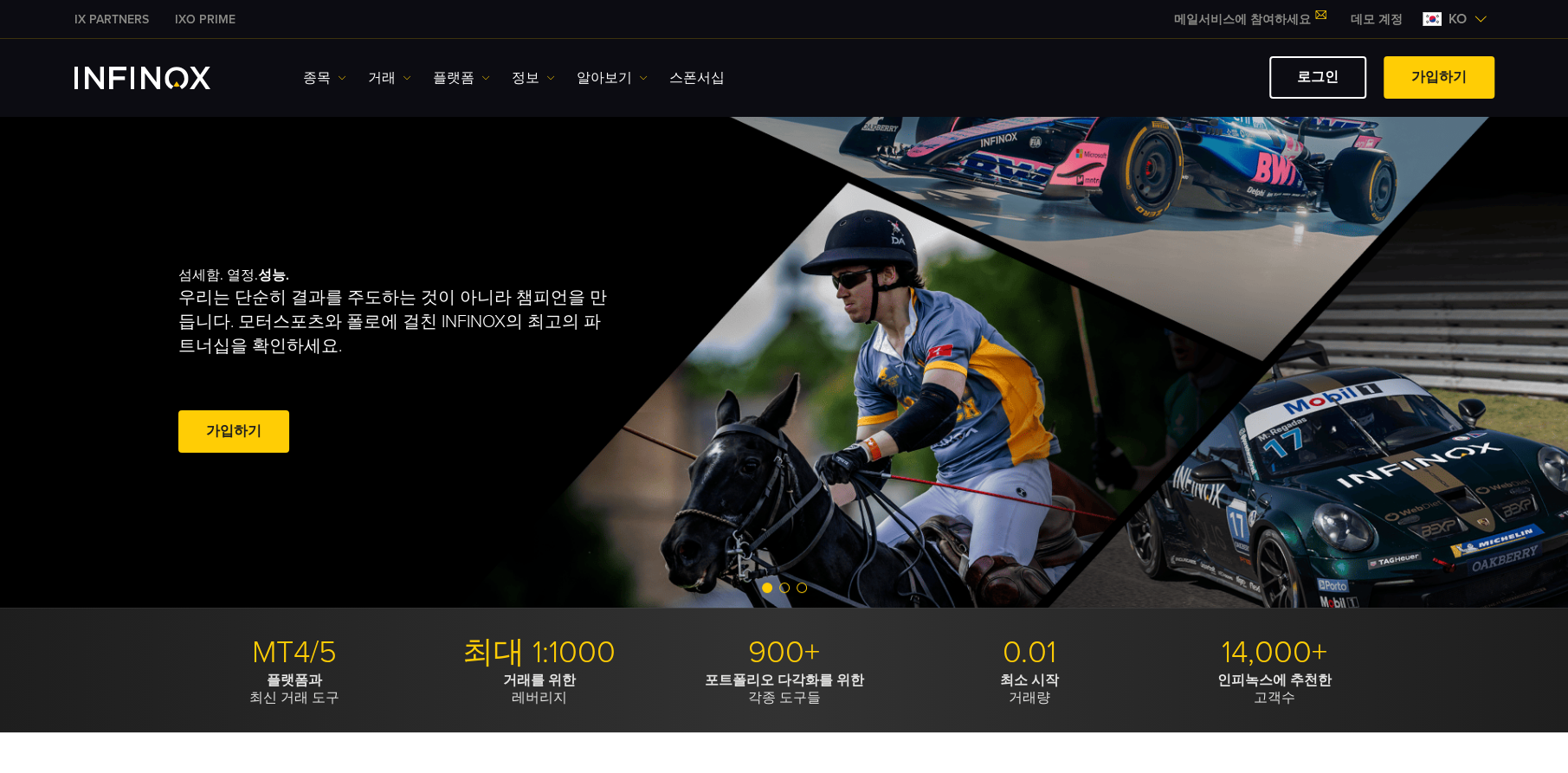
click at [1251, 20] on link "메일서비스에 참여하세요" at bounding box center [1249, 19] width 176 height 15
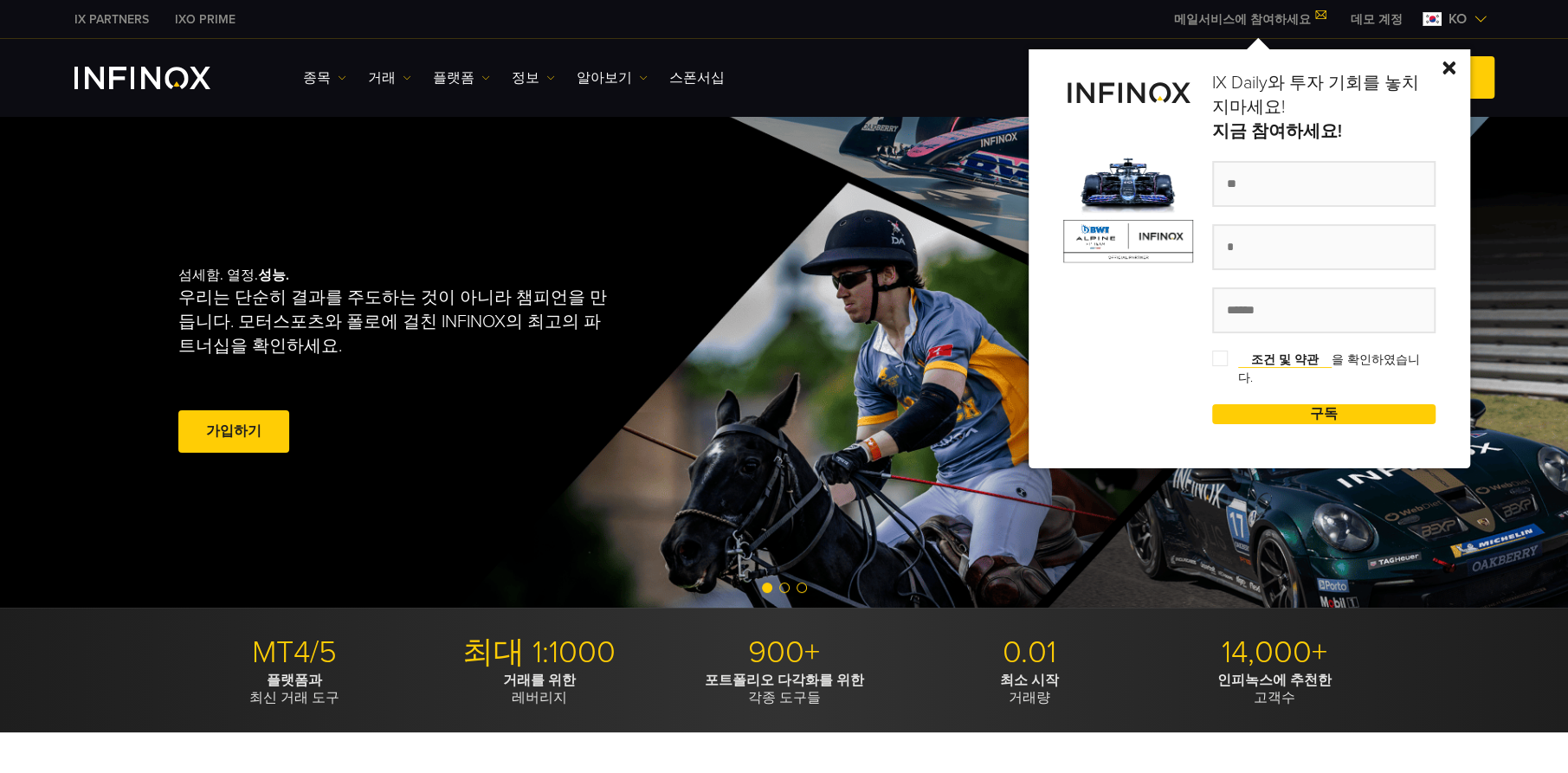
click at [1455, 61] on img at bounding box center [1448, 68] width 13 height 13
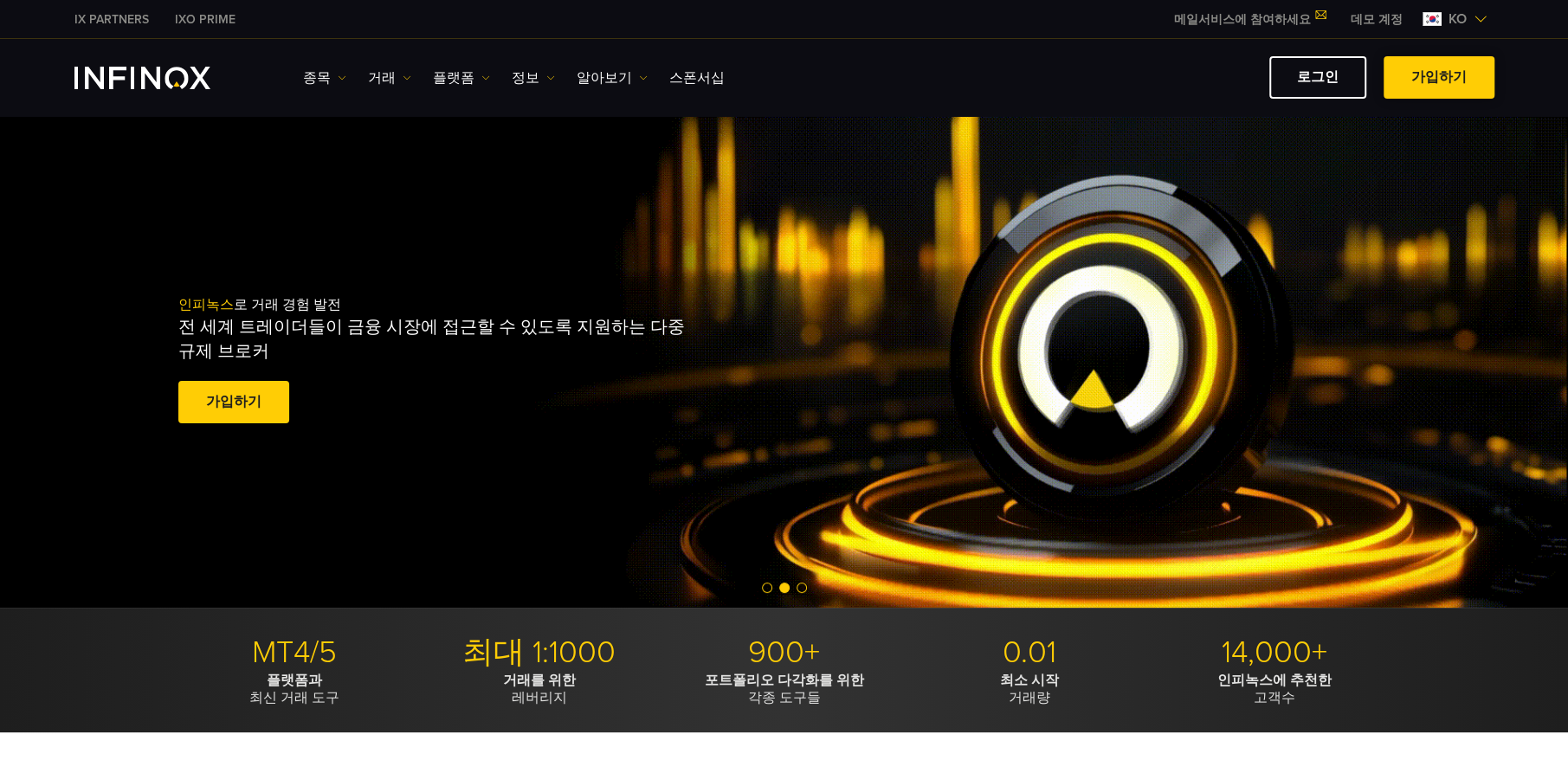
click at [1444, 79] on link "가입하기" at bounding box center [1438, 78] width 110 height 42
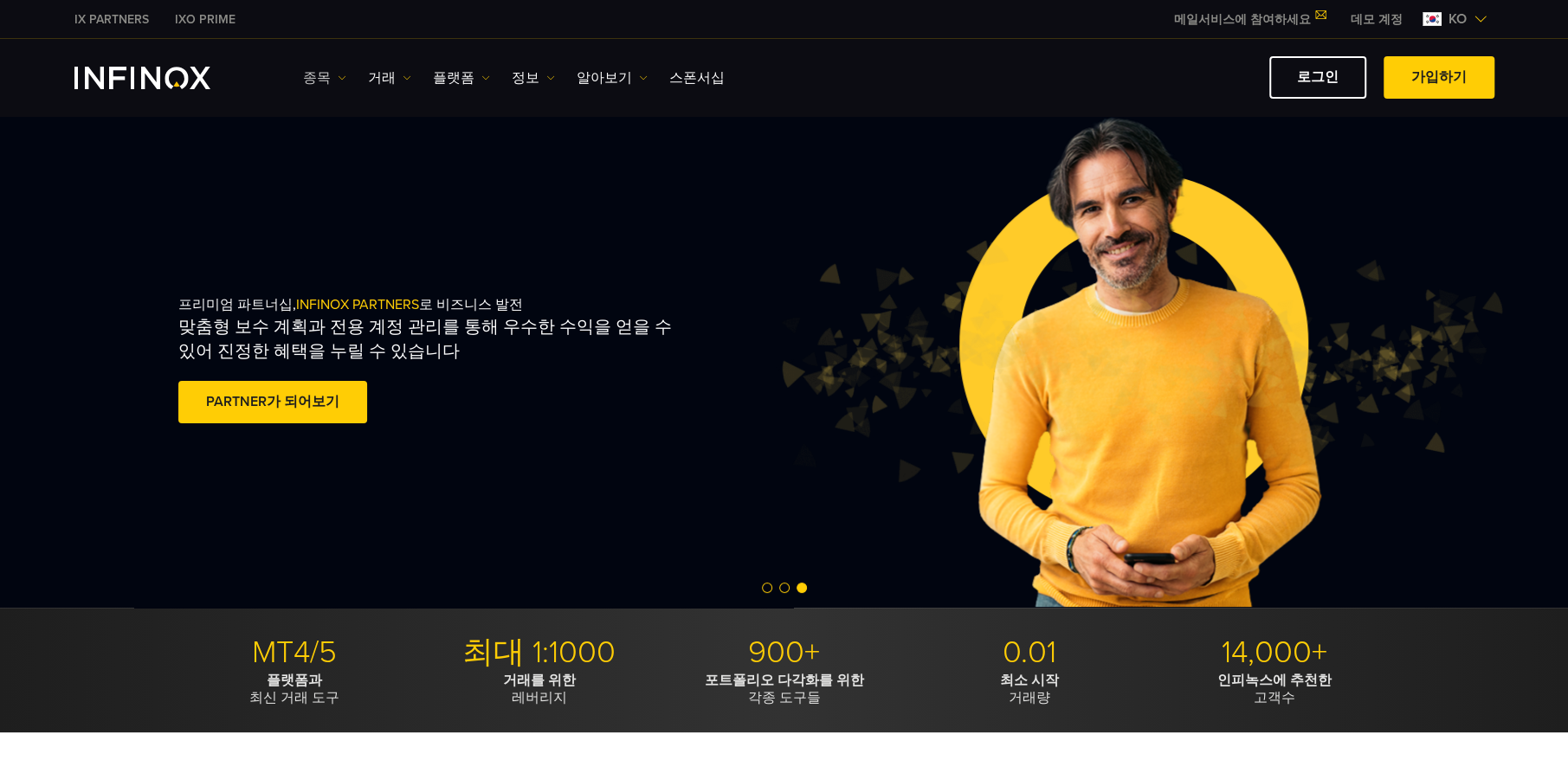
click at [338, 77] on img at bounding box center [341, 78] width 8 height 8
click at [337, 125] on link "종목" at bounding box center [350, 132] width 93 height 37
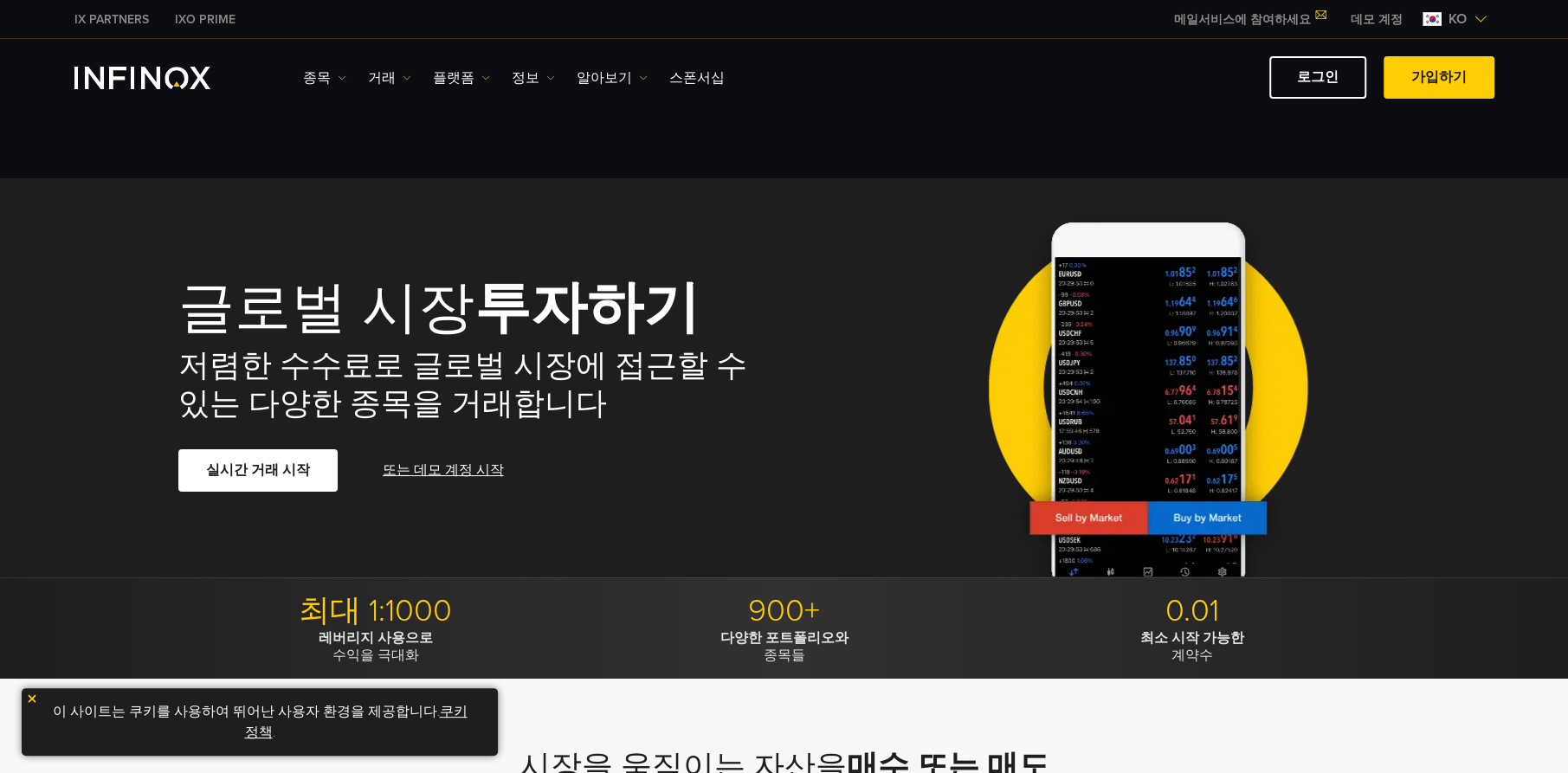
scroll to position [518, 0]
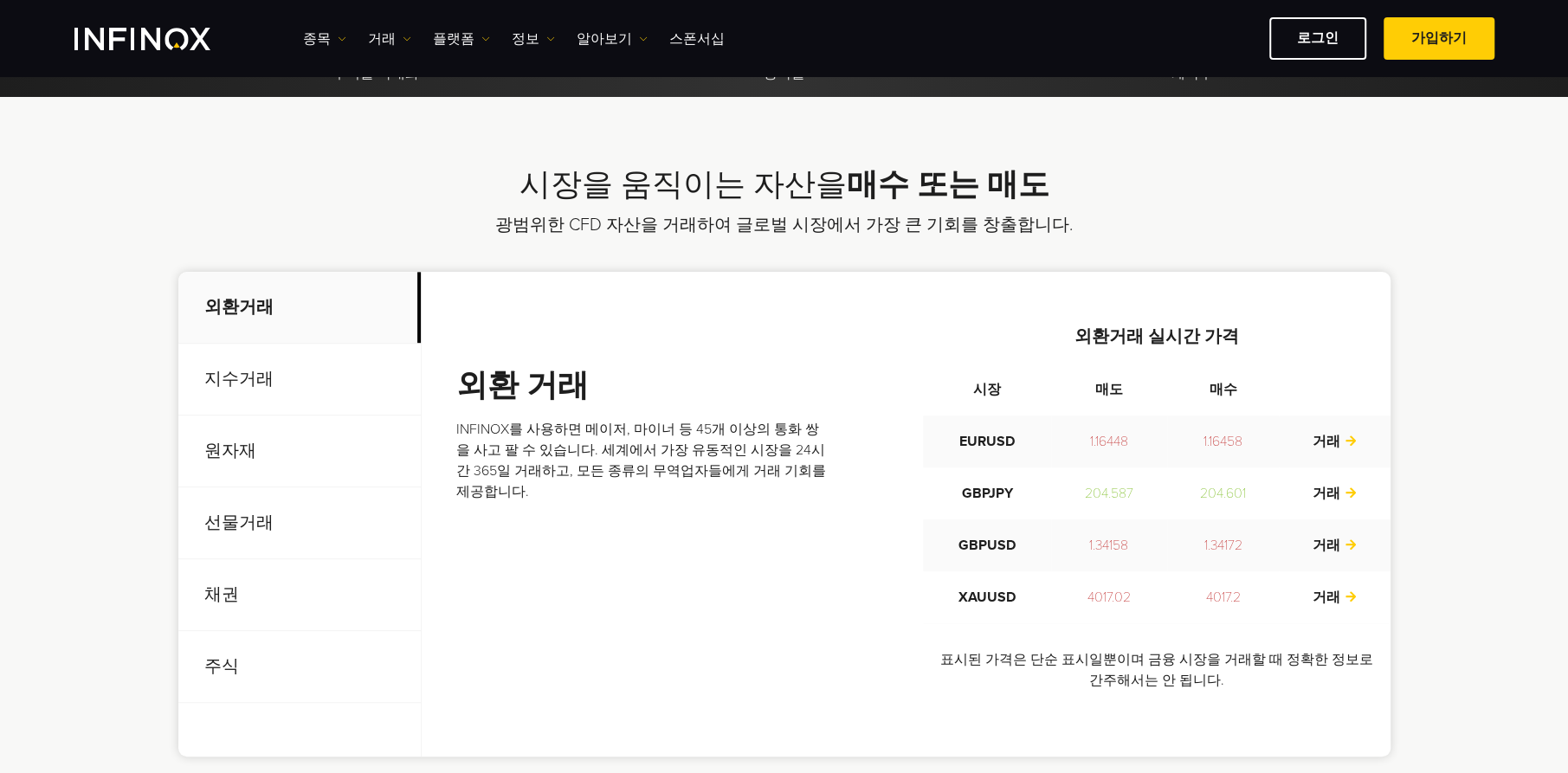
click at [247, 455] on p "원자재" at bounding box center [299, 451] width 243 height 72
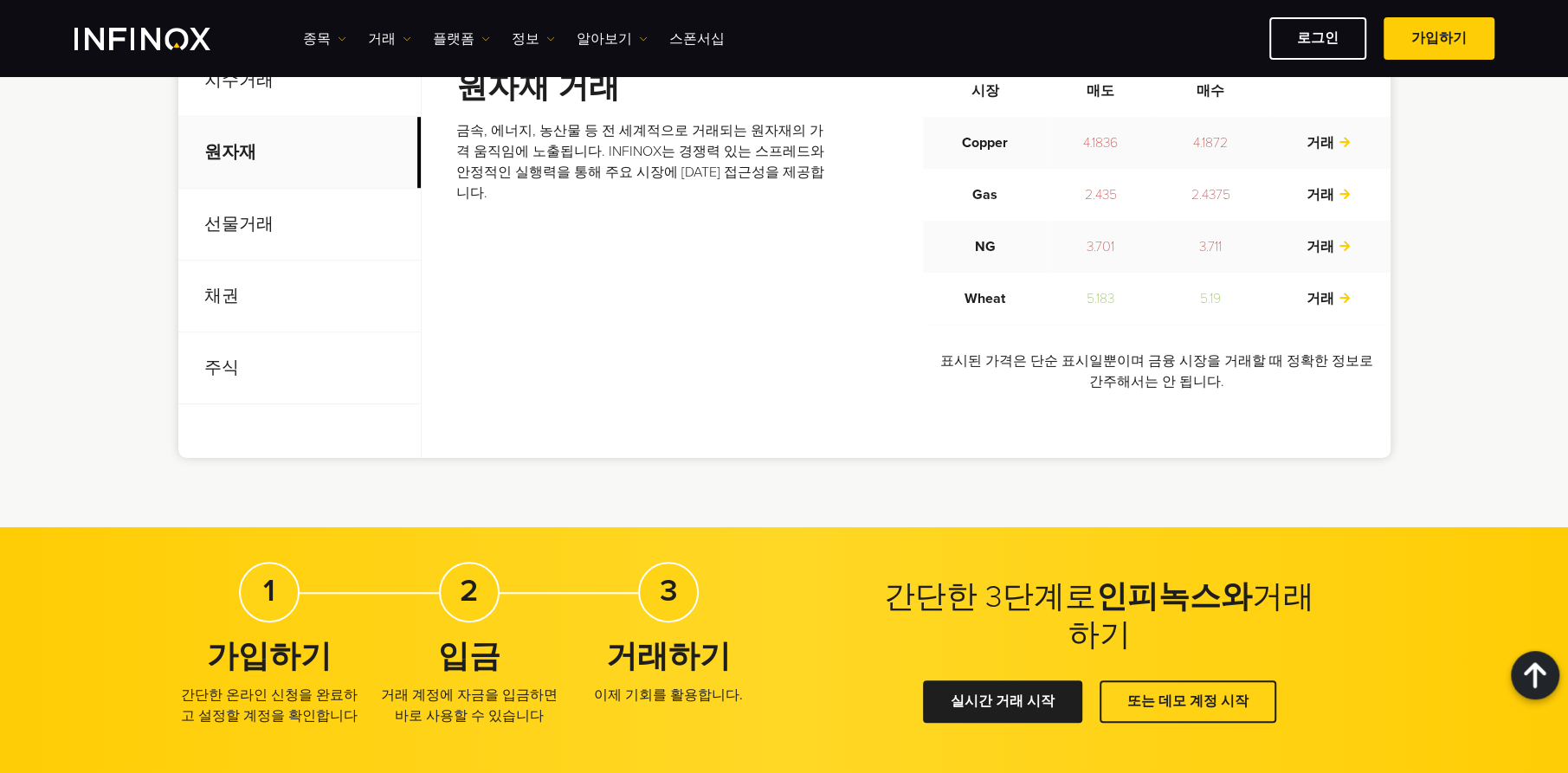
scroll to position [1039, 0]
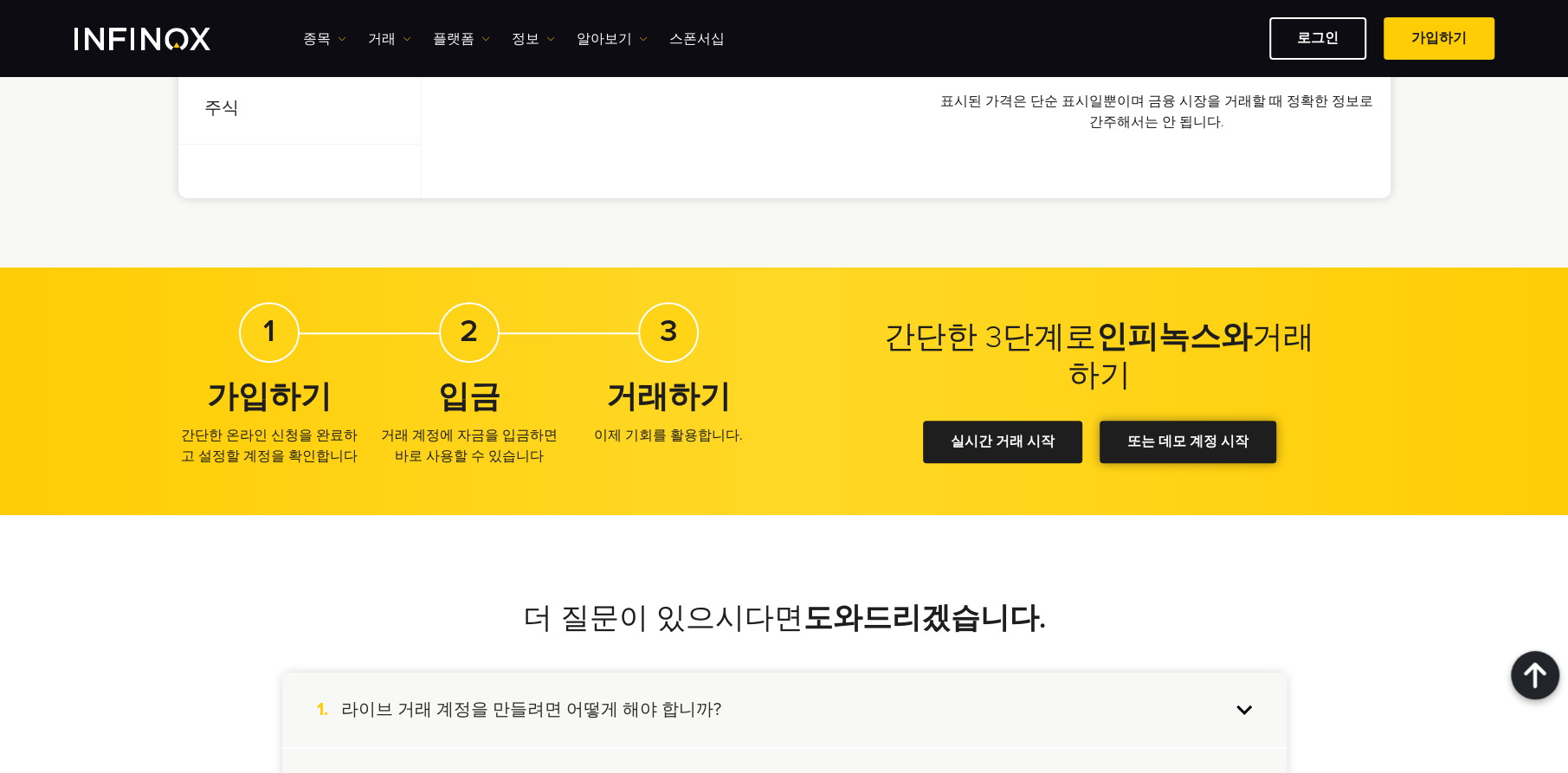
click at [1146, 438] on link "또는 데모 계정 시작" at bounding box center [1187, 442] width 176 height 42
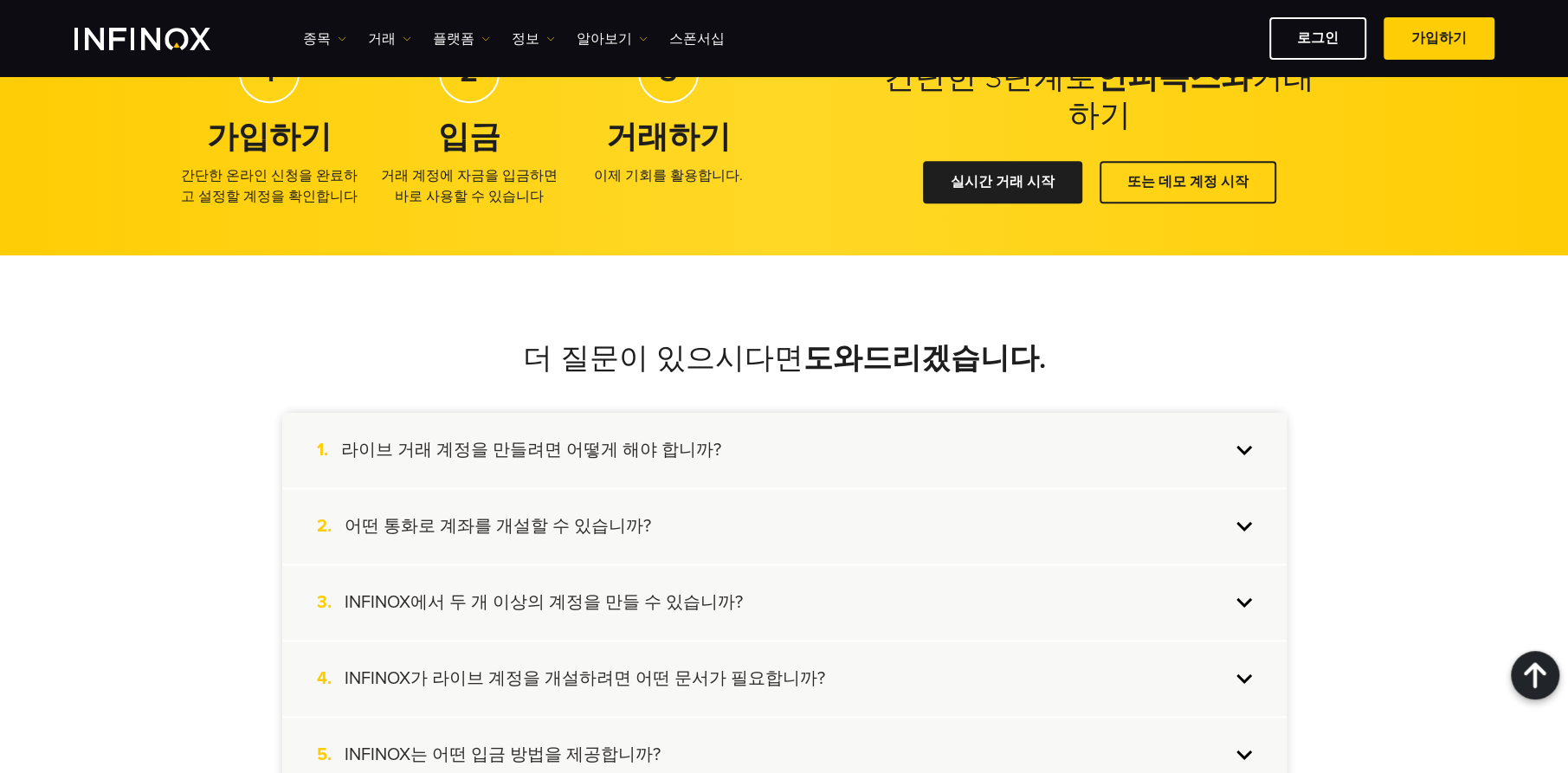
click at [1251, 523] on div "2. 어떤 통화로 계좌를 개설할 수 있습니까?" at bounding box center [784, 527] width 1004 height 75
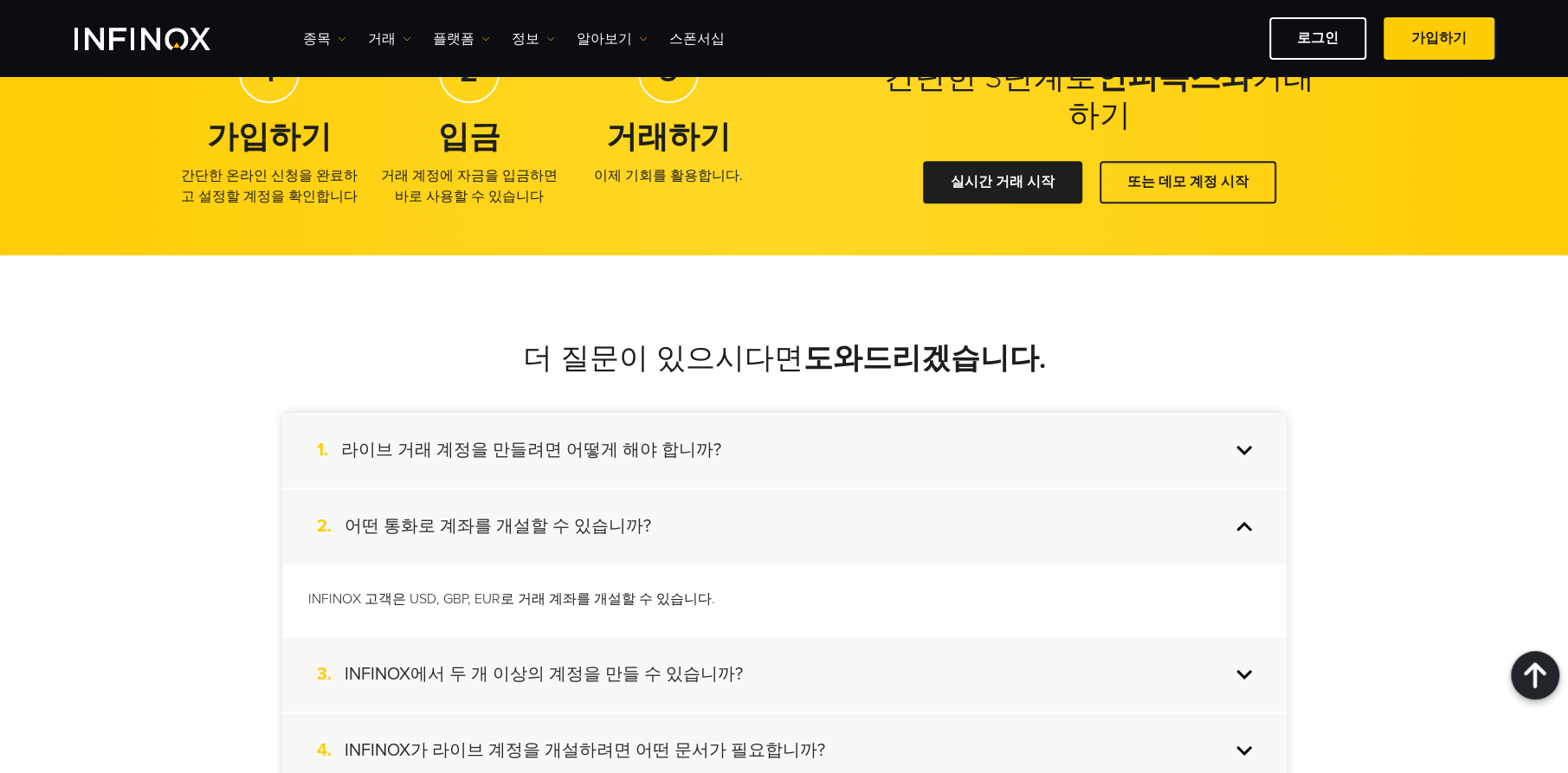
click at [1241, 448] on div "1. 라이브 거래 계정을 만들려면 어떻게 해야 합니까?" at bounding box center [784, 450] width 1004 height 75
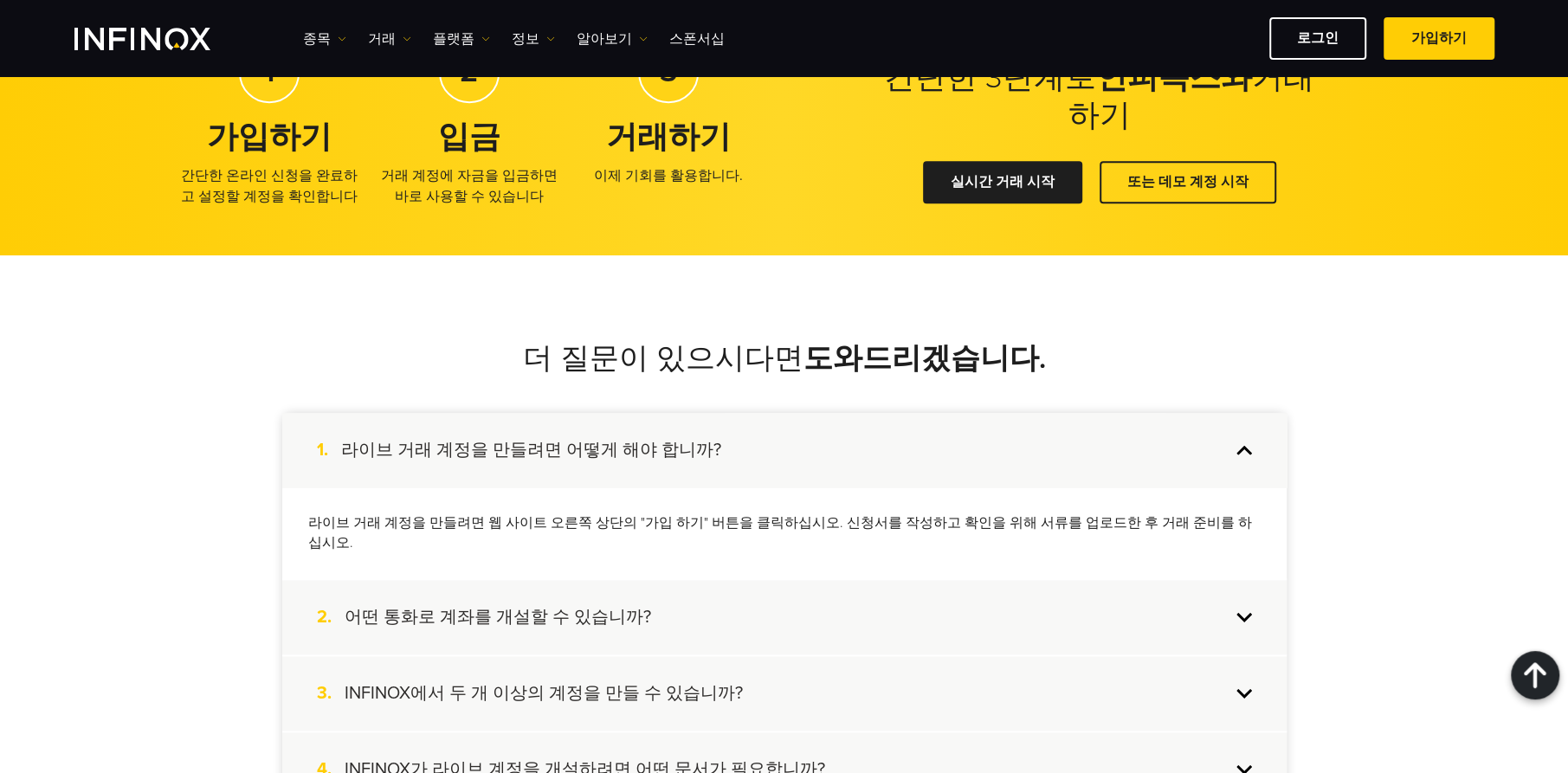
click at [1239, 590] on div "2. 어떤 통화로 계좌를 개설할 수 있습니까?" at bounding box center [784, 617] width 1004 height 75
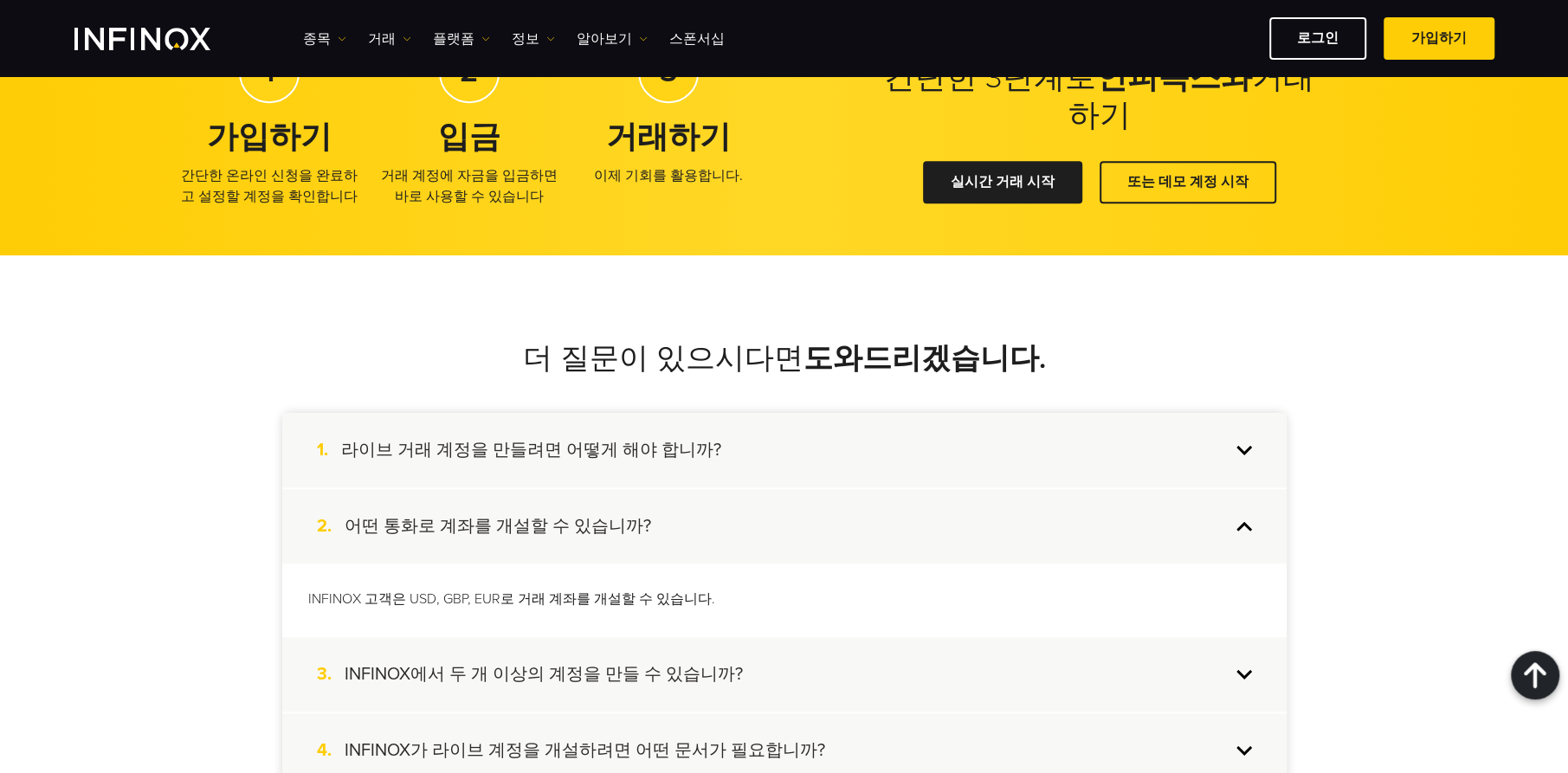
click at [1241, 669] on div "3. INFINOX에서 두 개 이상의 계정을 만들 수 있습니까?" at bounding box center [784, 674] width 1004 height 75
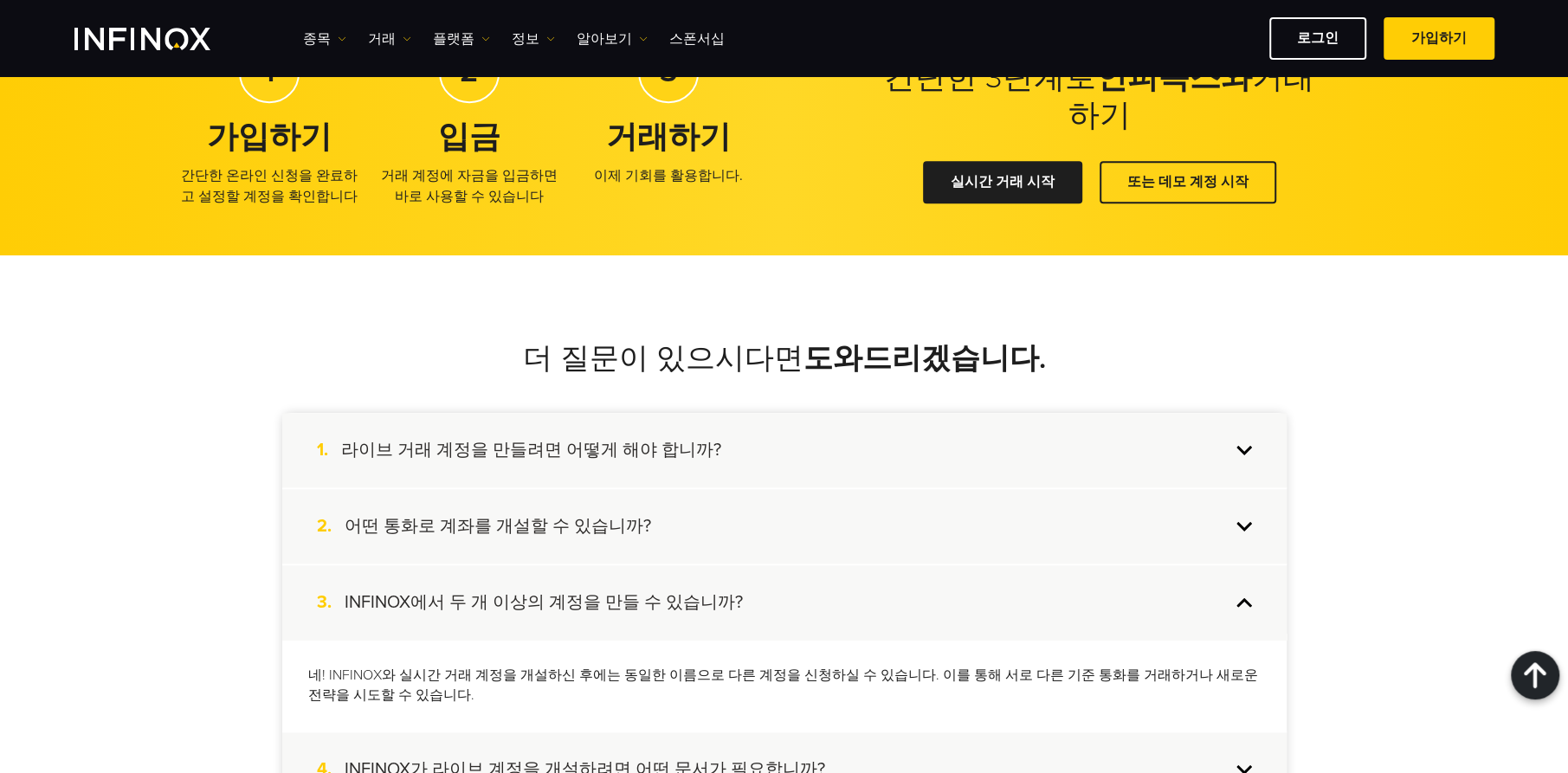
click at [1242, 598] on div "3. INFINOX에서 두 개 이상의 계정을 만들 수 있습니까?" at bounding box center [784, 602] width 1004 height 75
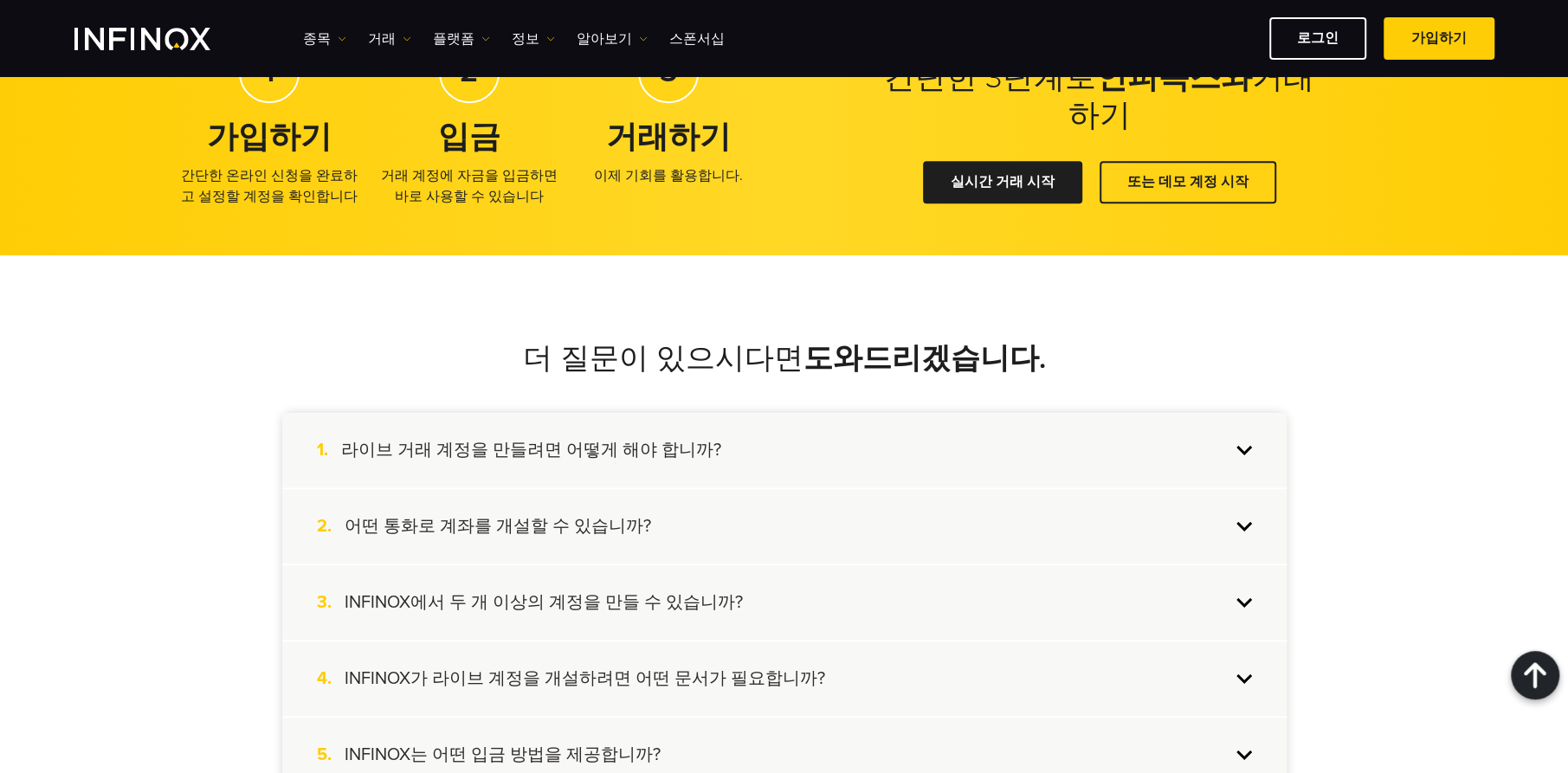
scroll to position [1385, 0]
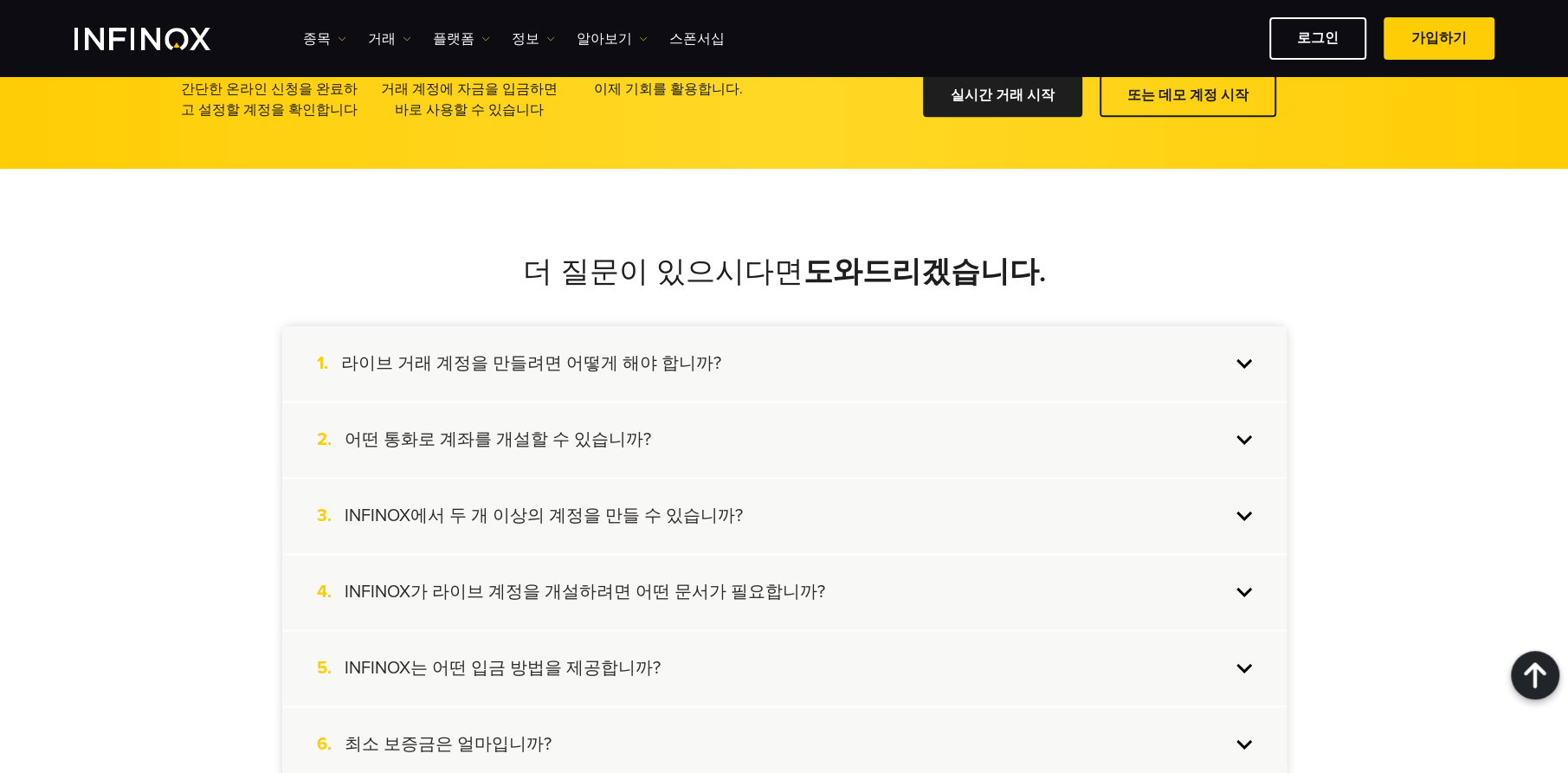
click at [1240, 588] on div "4. INFINOX가 라이브 계정을 개설하려면 어떤 문서가 필요합니까?" at bounding box center [784, 592] width 1004 height 75
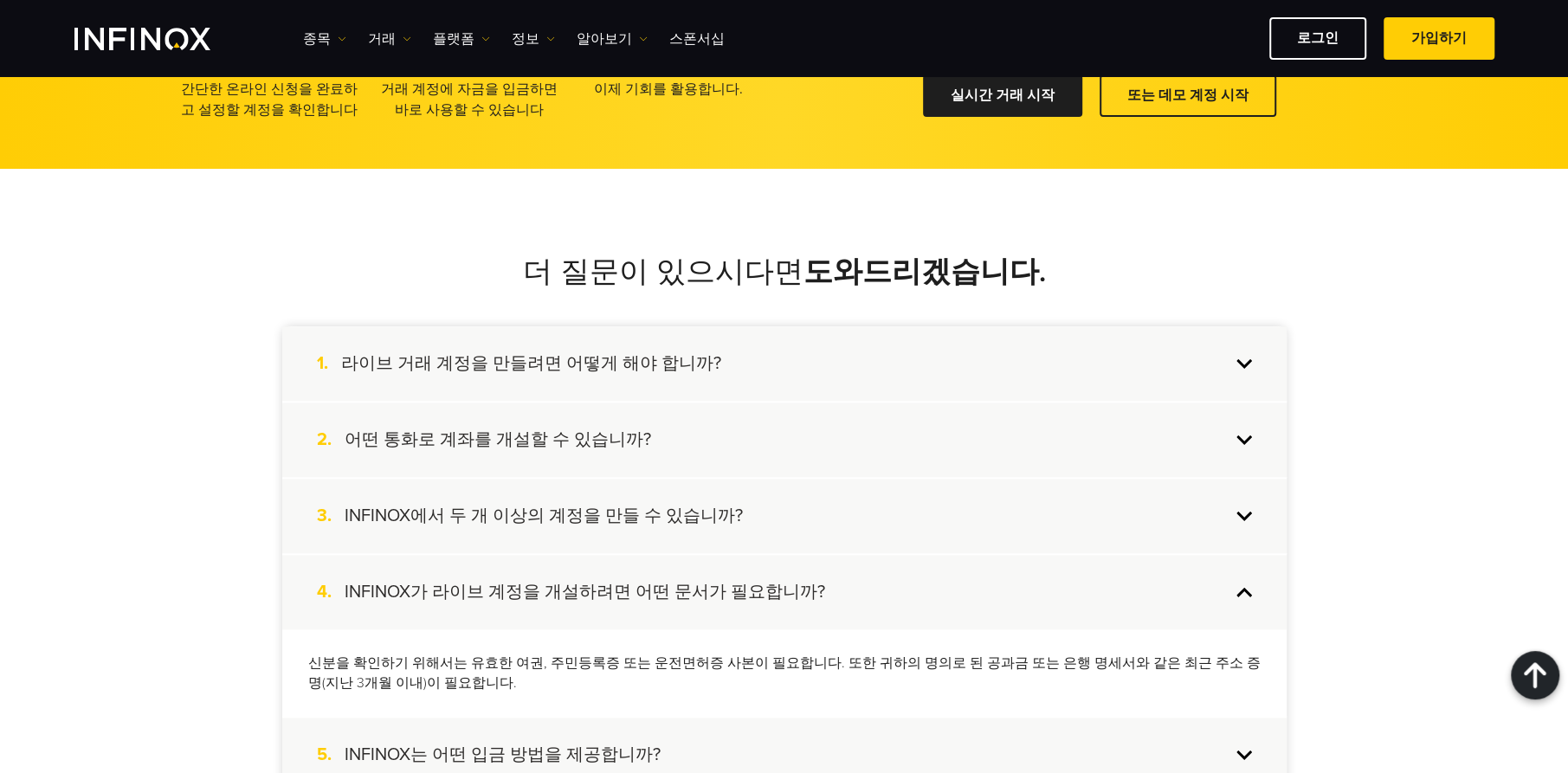
scroll to position [0, 0]
click at [1244, 589] on div "4. INFINOX가 라이브 계정을 개설하려면 어떤 문서가 필요합니까?" at bounding box center [784, 592] width 1004 height 75
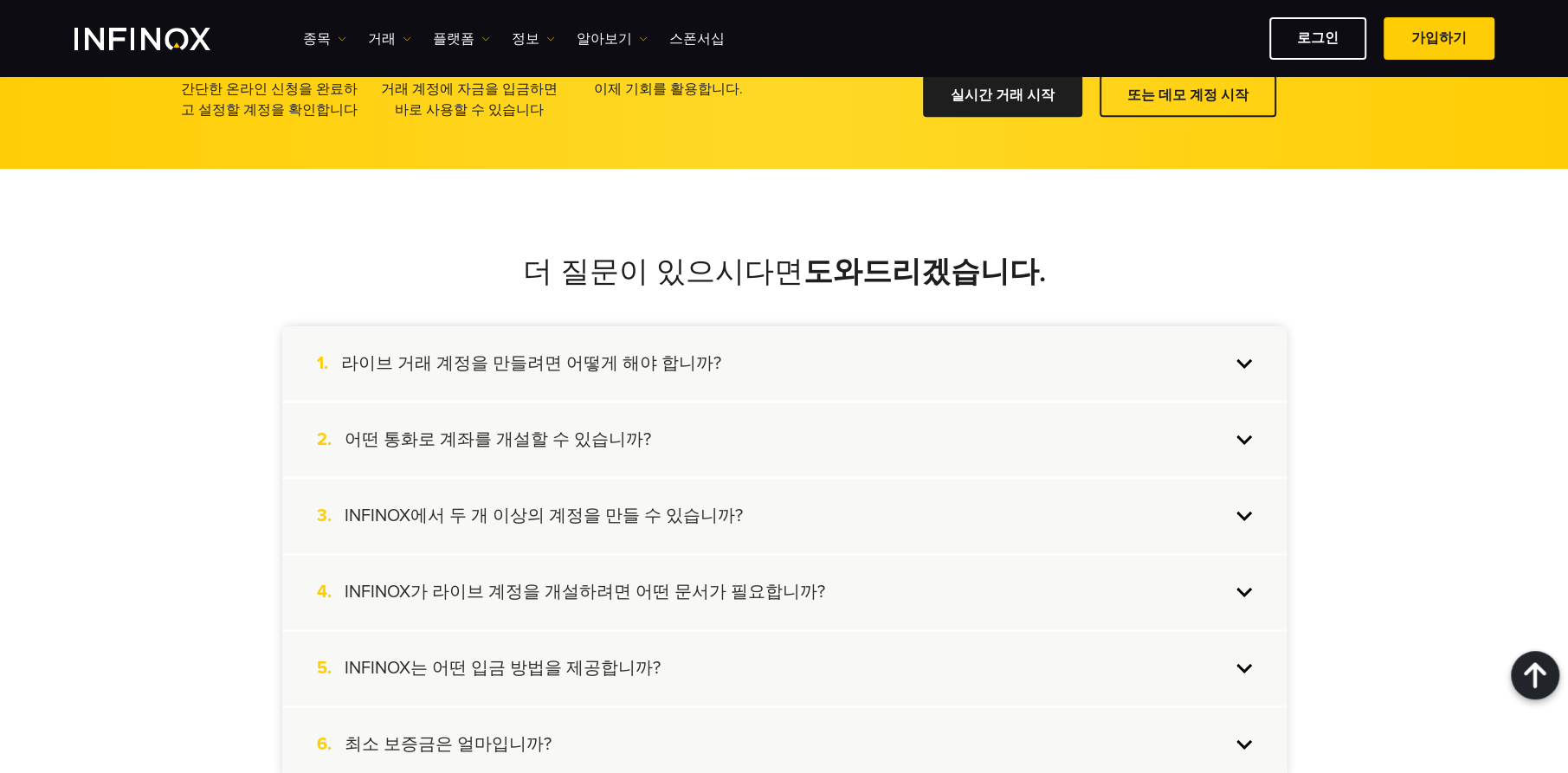
click at [1245, 666] on div "5. INFINOX는 어떤 입금 방법을 제공합니까?" at bounding box center [784, 668] width 1004 height 75
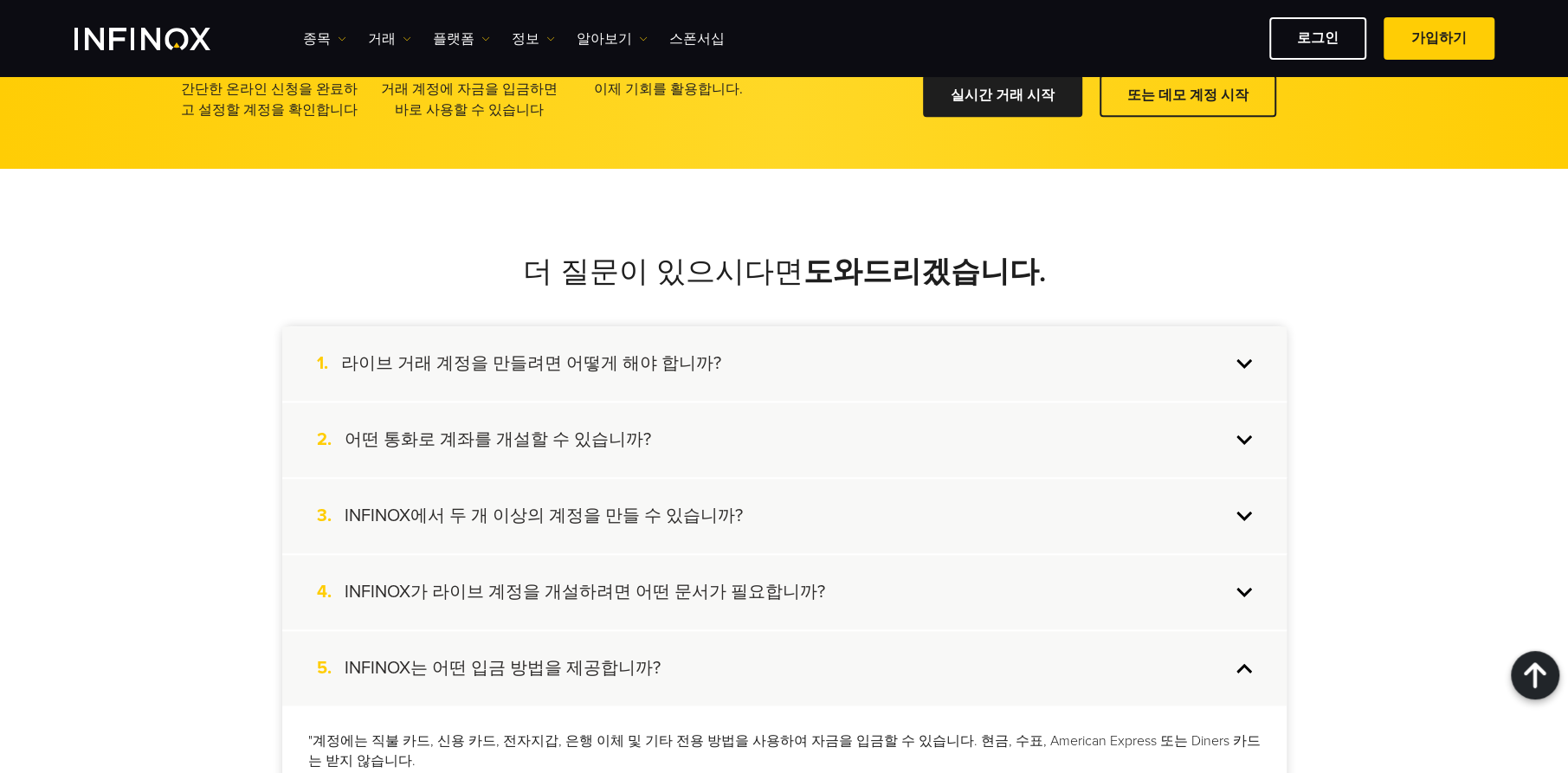
scroll to position [1471, 0]
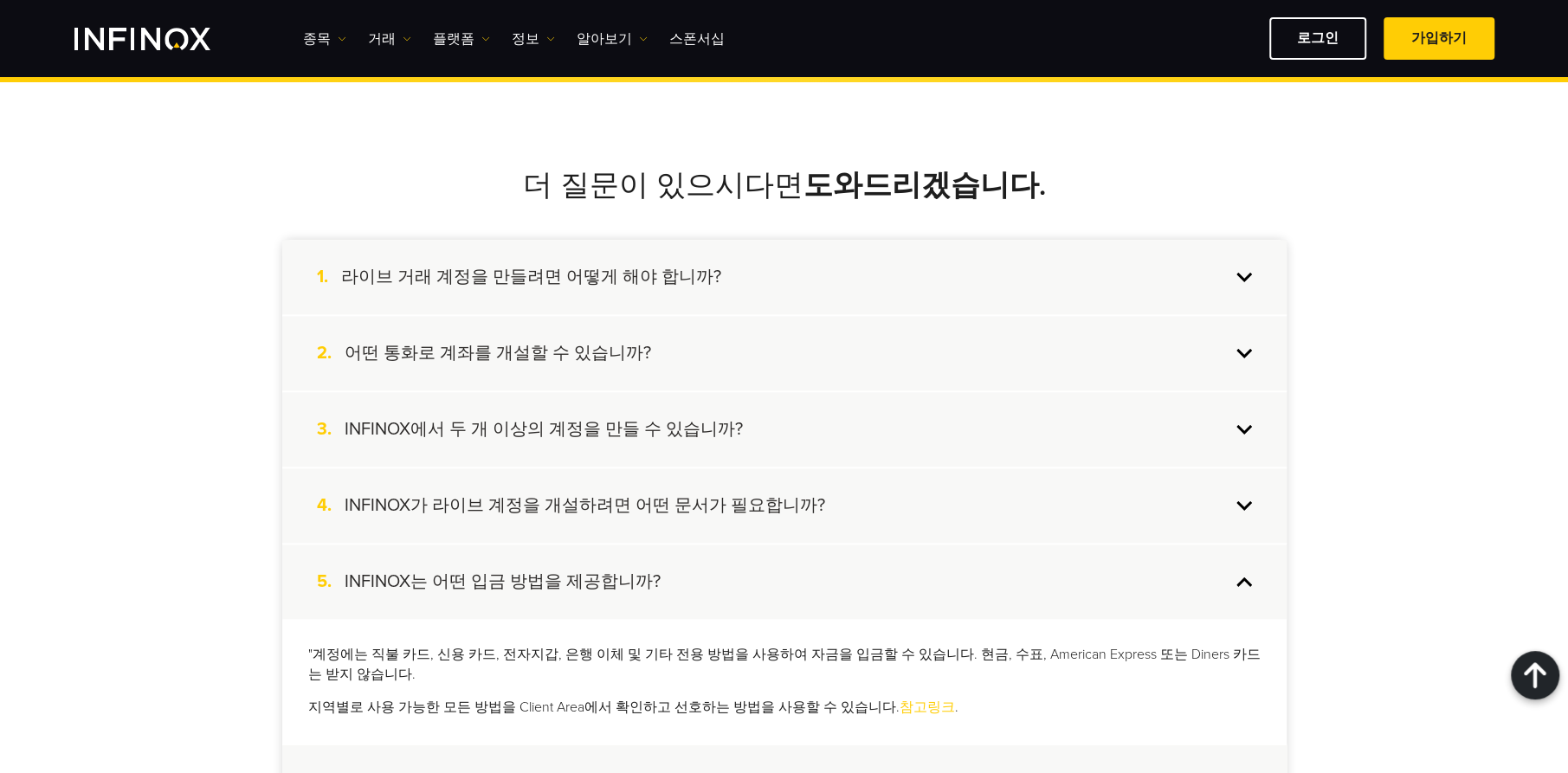
click at [1246, 580] on div "5. INFINOX는 어떤 입금 방법을 제공합니까?" at bounding box center [784, 582] width 1004 height 75
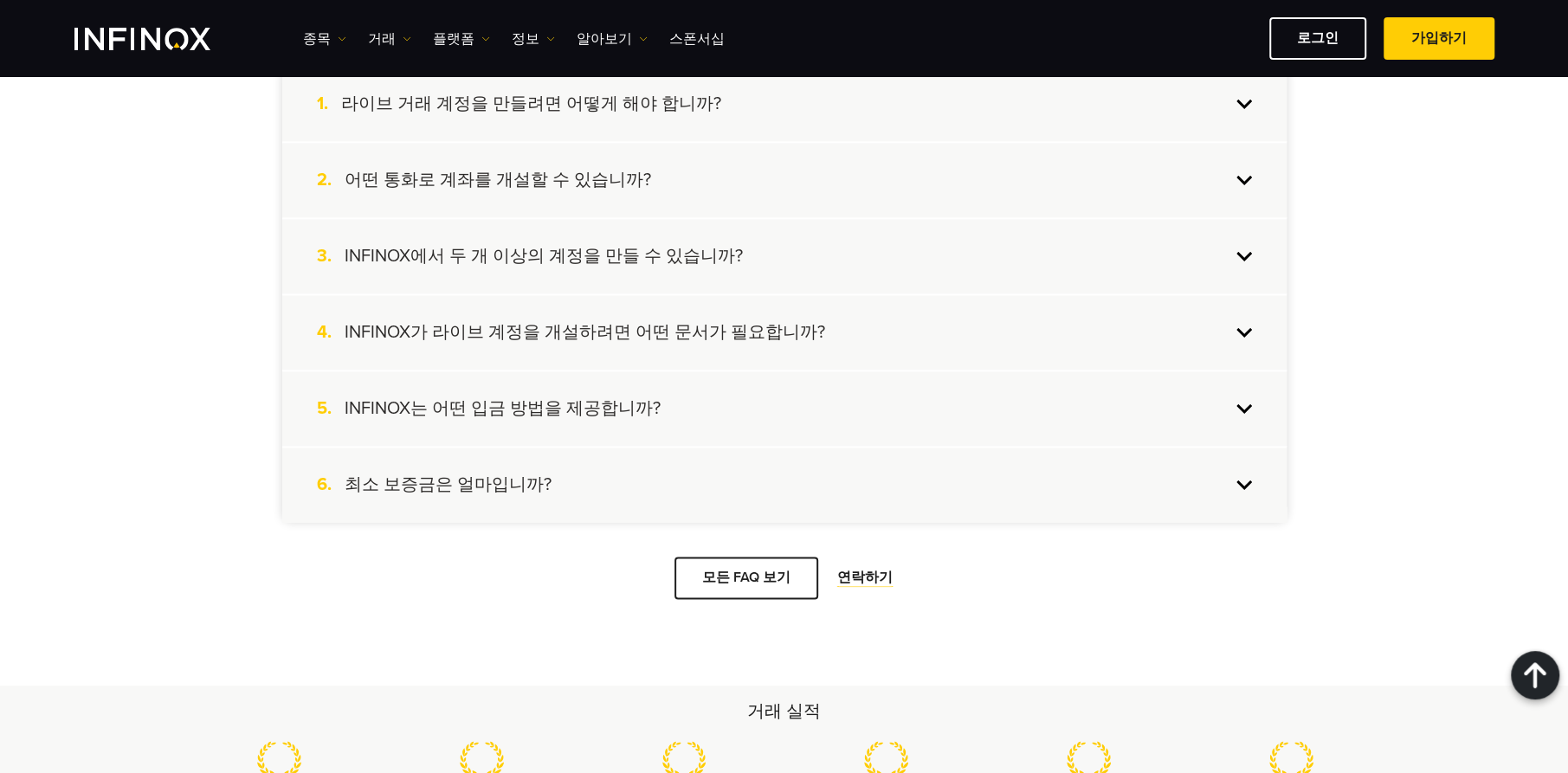
scroll to position [0, 0]
click at [1237, 485] on div "6. 최소 보증금은 얼마입니까?" at bounding box center [784, 485] width 1004 height 75
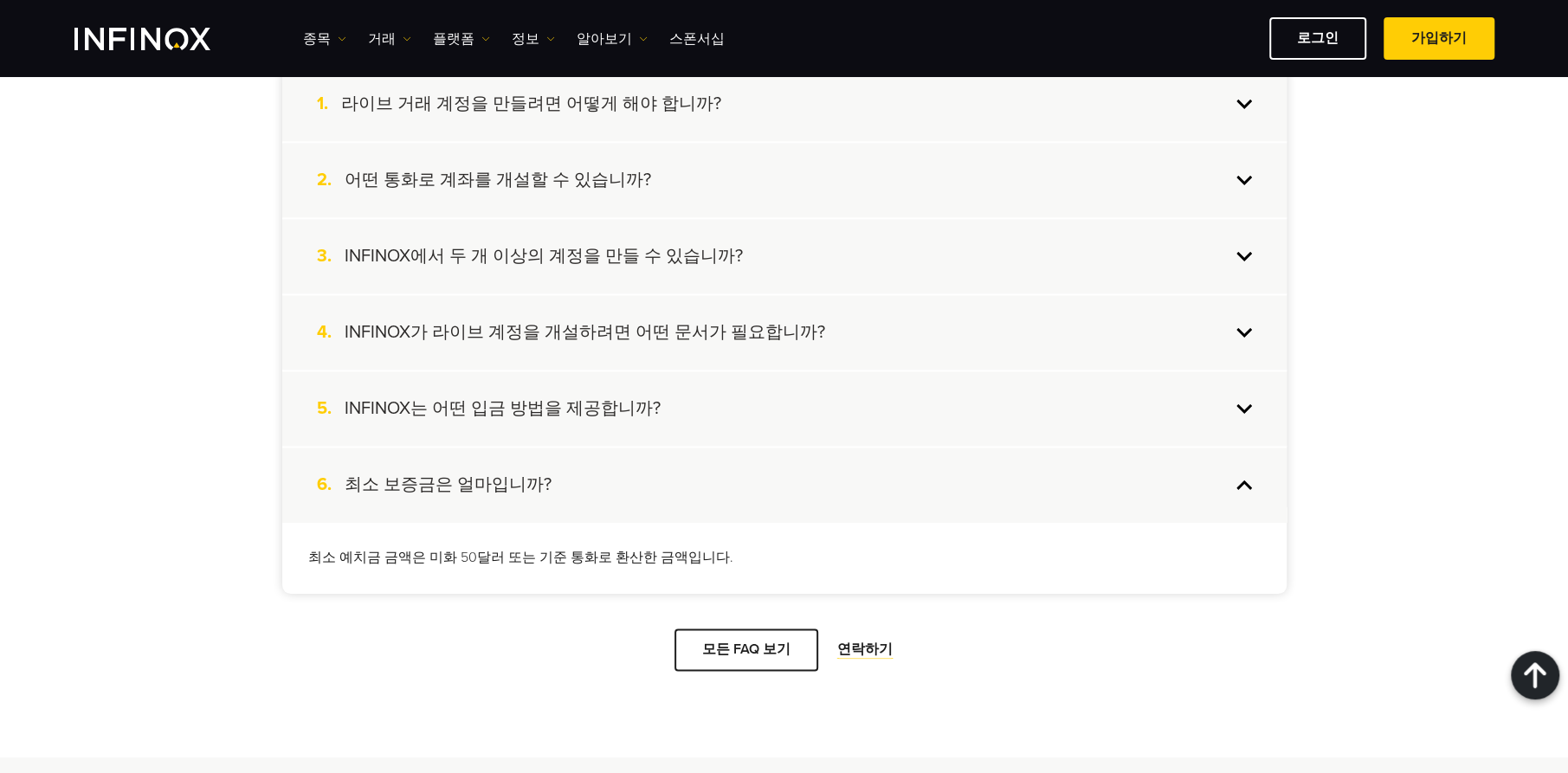
click at [1247, 479] on div "6. 최소 보증금은 얼마입니까?" at bounding box center [784, 485] width 1004 height 75
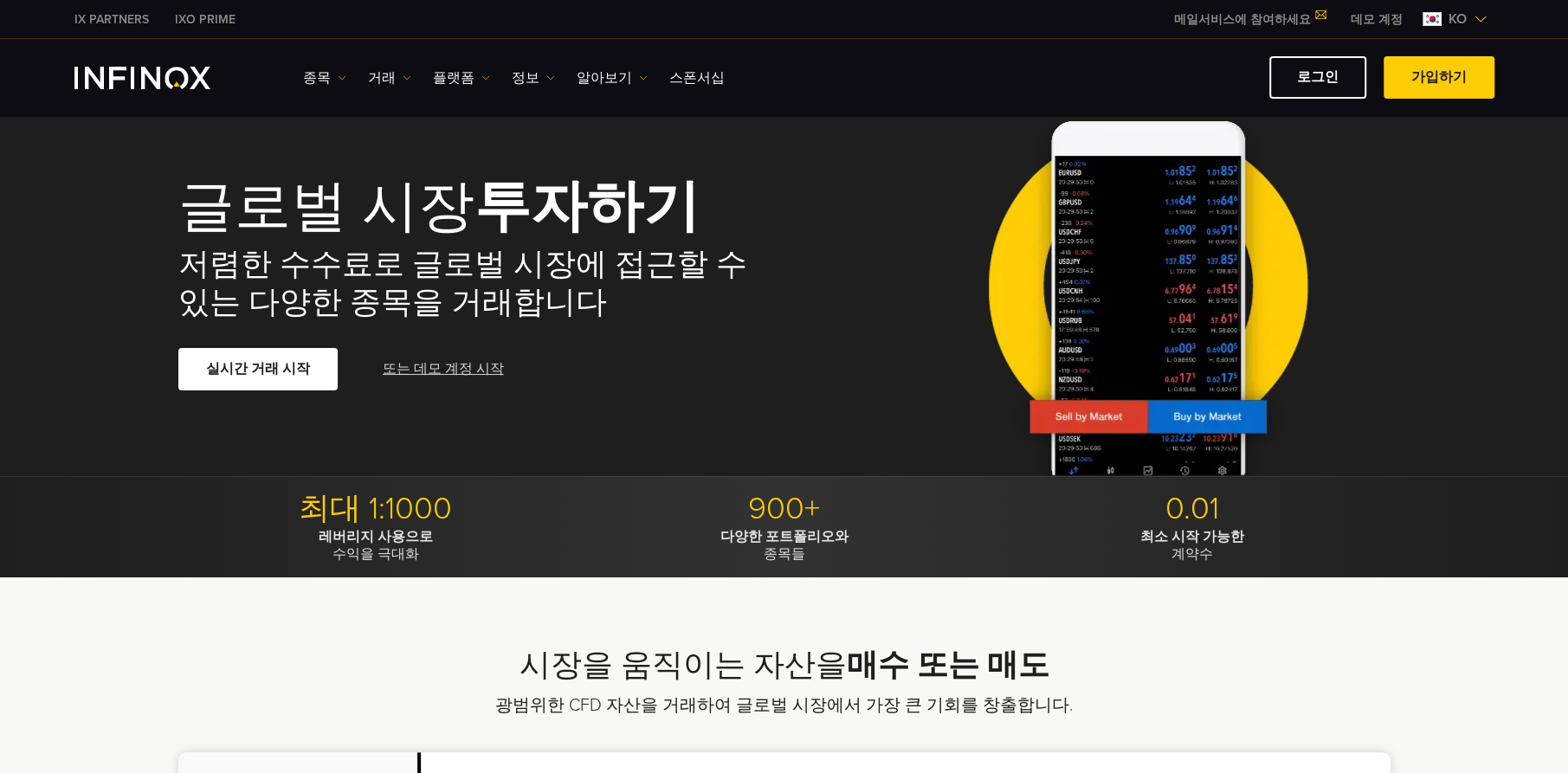
click at [448, 368] on link "또는 데모 계정 시작" at bounding box center [443, 369] width 125 height 42
